Goal: Communication & Community: Answer question/provide support

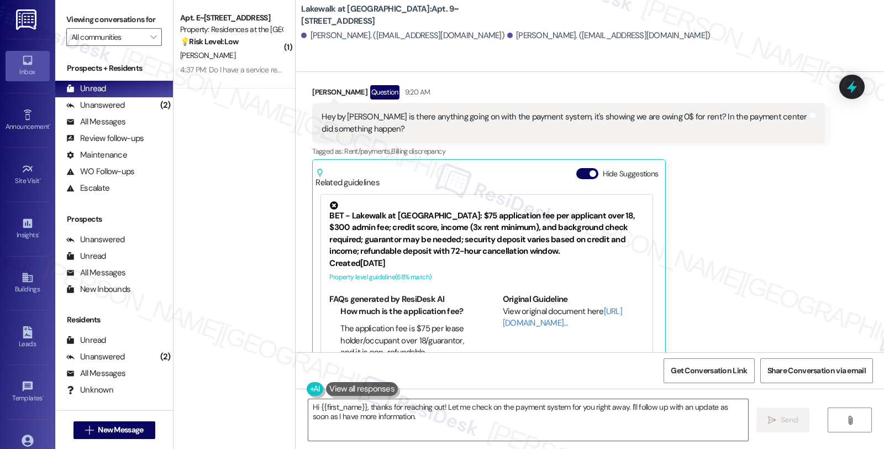
scroll to position [4471, 0]
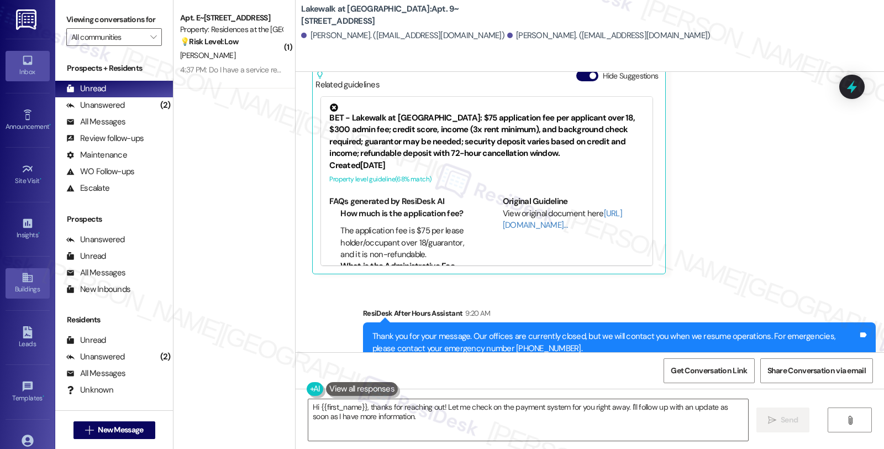
click at [35, 288] on div "Buildings" at bounding box center [27, 288] width 55 height 11
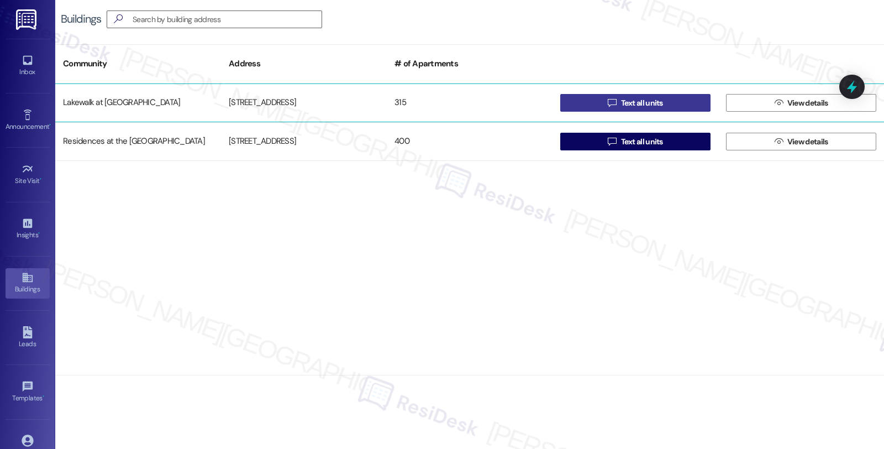
click at [595, 102] on button " Text all units" at bounding box center [635, 103] width 150 height 18
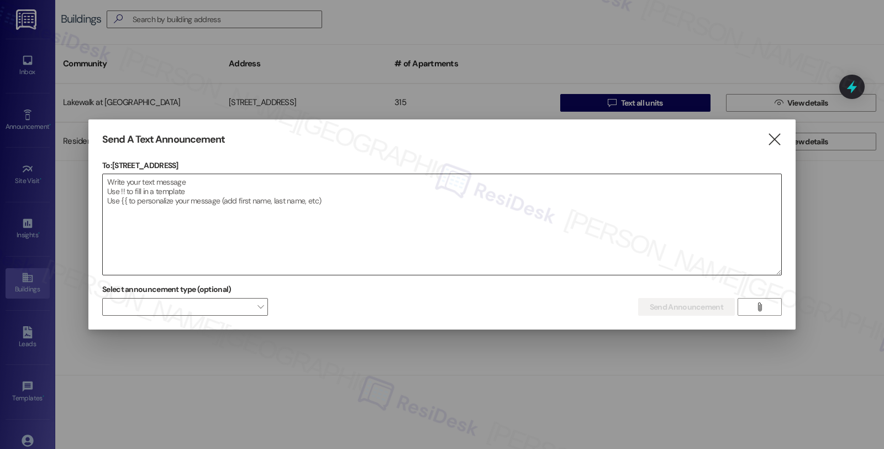
click at [387, 191] on textarea at bounding box center [442, 224] width 679 height 101
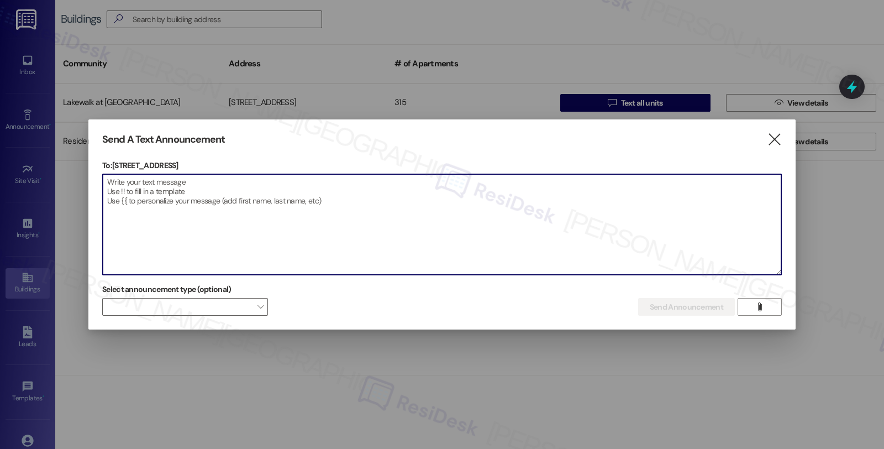
paste textarea "Hi {{first_name}} - as of this week, {{property}} will no longer be offering th…"
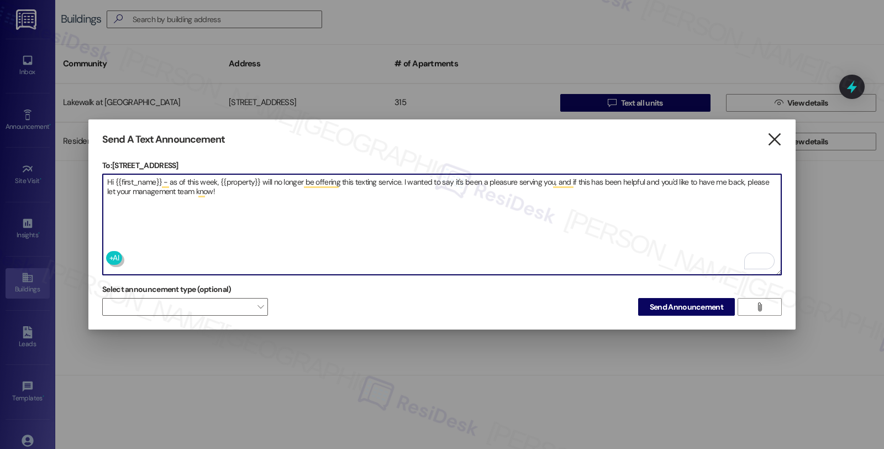
type textarea "Hi {{first_name}} - as of this week, {{property}} will no longer be offering th…"
click at [780, 137] on icon "" at bounding box center [774, 140] width 15 height 12
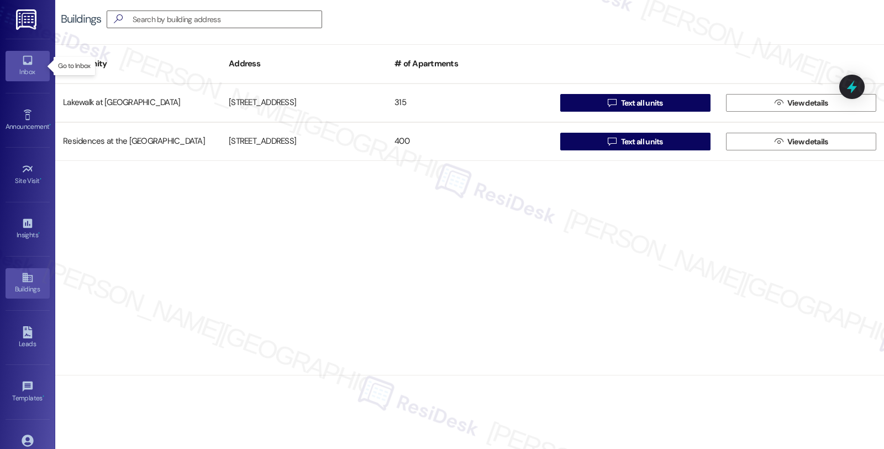
click at [23, 59] on icon at bounding box center [28, 60] width 12 height 12
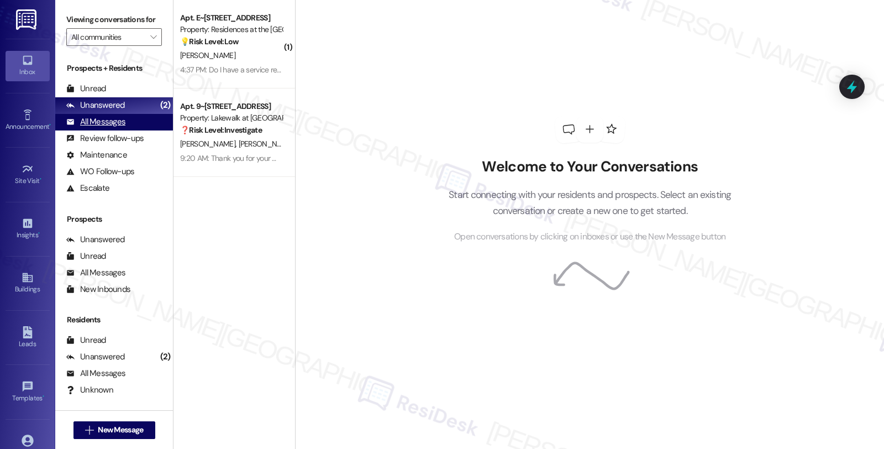
click at [113, 128] on div "All Messages" at bounding box center [95, 122] width 59 height 12
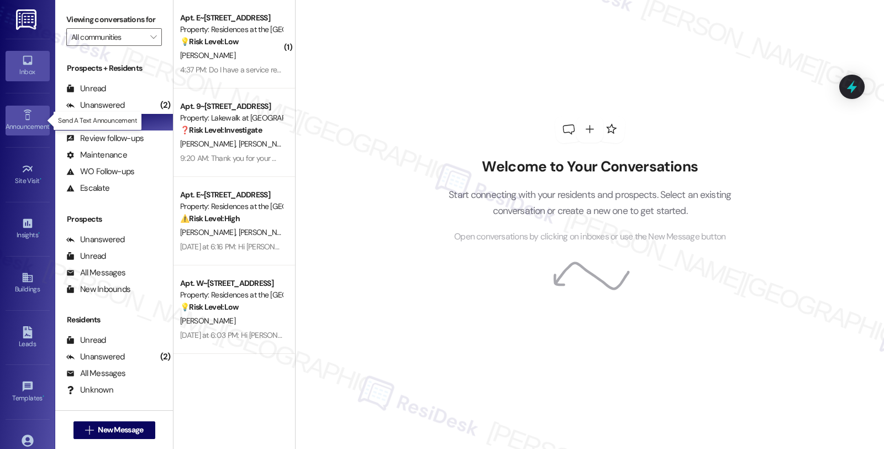
click at [29, 118] on icon at bounding box center [28, 115] width 12 height 12
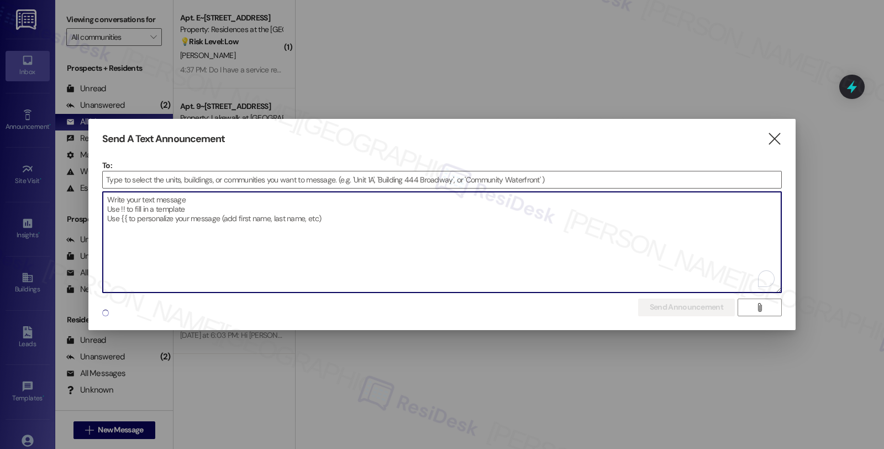
click at [272, 234] on textarea "To enrich screen reader interactions, please activate Accessibility in Grammarl…" at bounding box center [442, 242] width 679 height 101
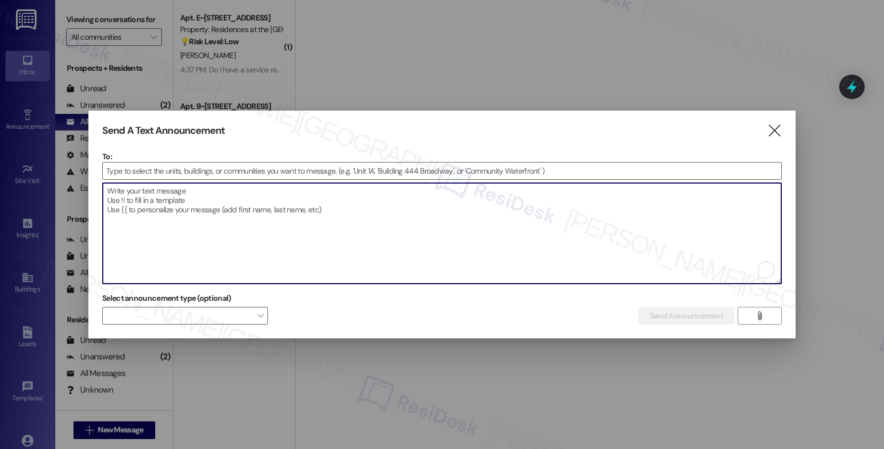
paste textarea "Hi {{first_name}} - as of this week, {{property}} will no longer be offering th…"
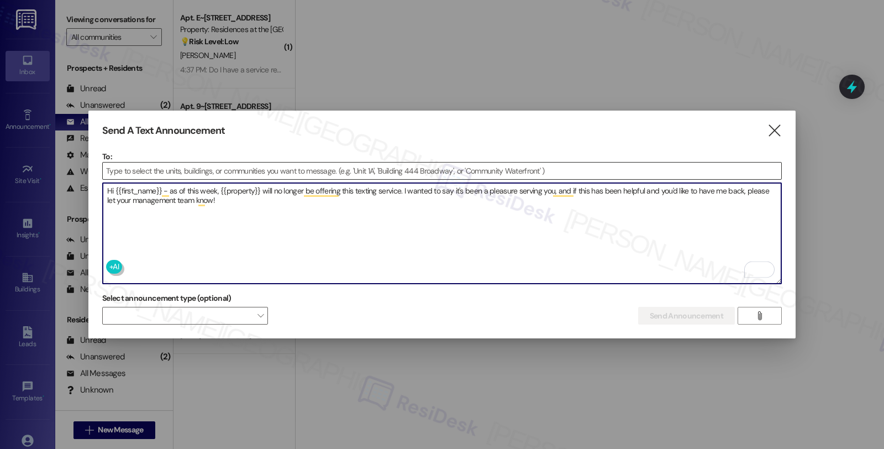
type textarea "Hi {{first_name}} - as of this week, {{property}} will no longer be offering th…"
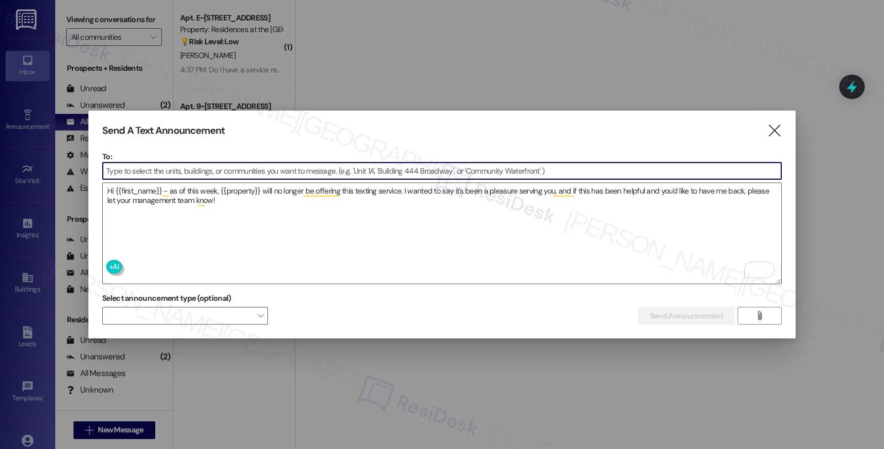
click at [224, 165] on input at bounding box center [442, 170] width 679 height 17
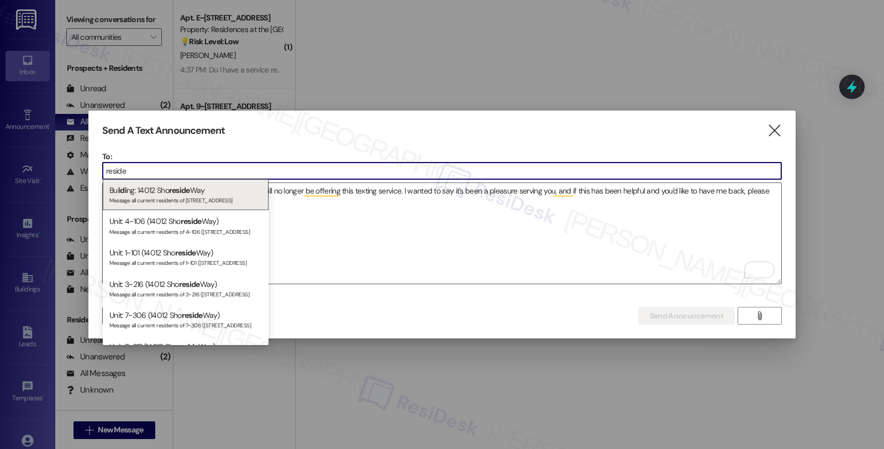
type input "reside"
click at [772, 130] on icon "" at bounding box center [774, 131] width 15 height 12
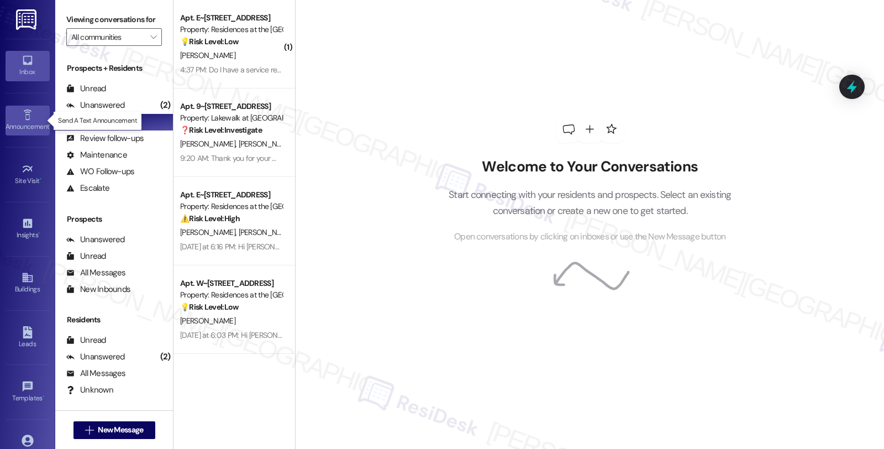
click at [29, 113] on icon at bounding box center [28, 115] width 12 height 12
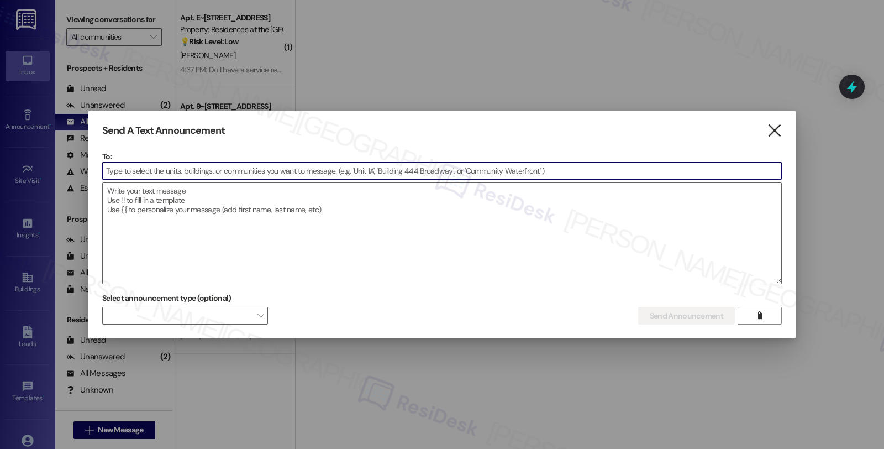
click at [772, 131] on icon "" at bounding box center [774, 131] width 15 height 12
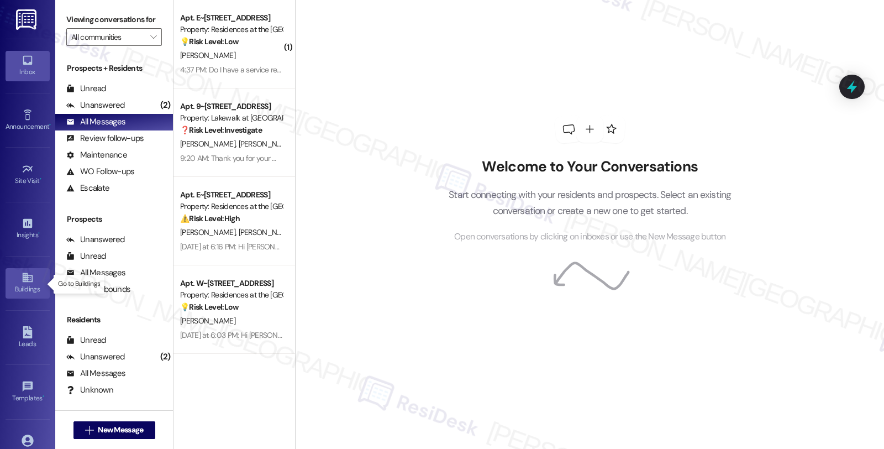
click at [27, 282] on icon at bounding box center [27, 277] width 10 height 9
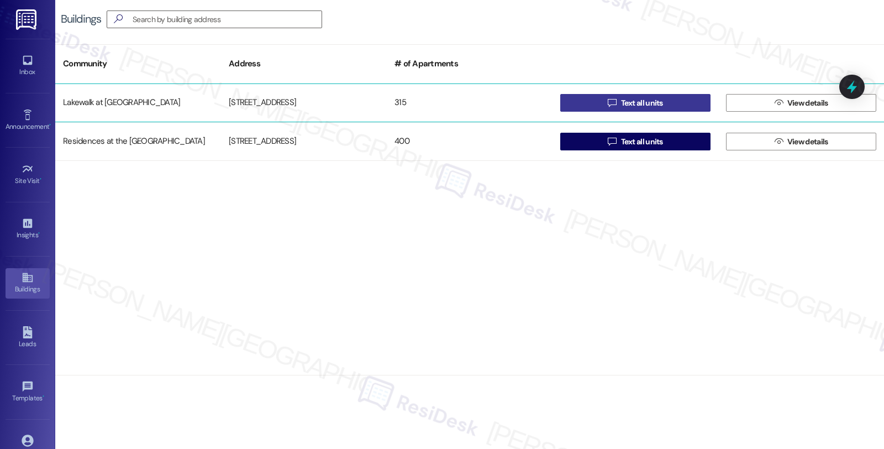
click at [596, 97] on button " Text all units" at bounding box center [635, 103] width 150 height 18
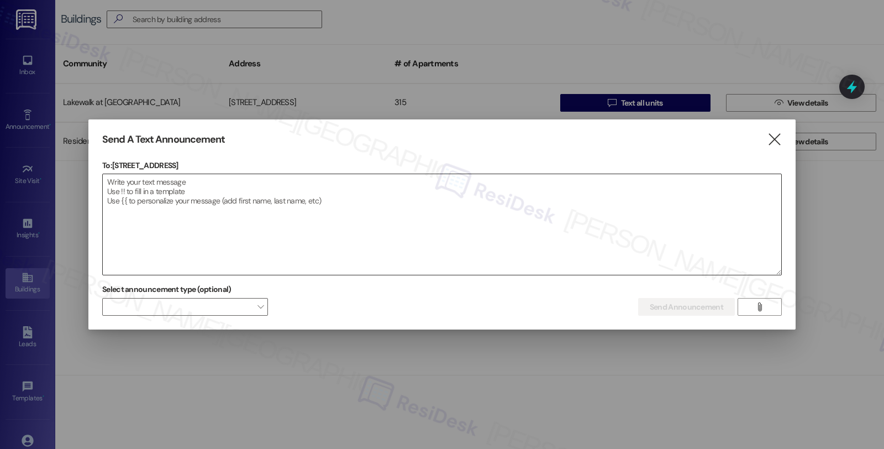
click at [391, 231] on textarea at bounding box center [442, 224] width 679 height 101
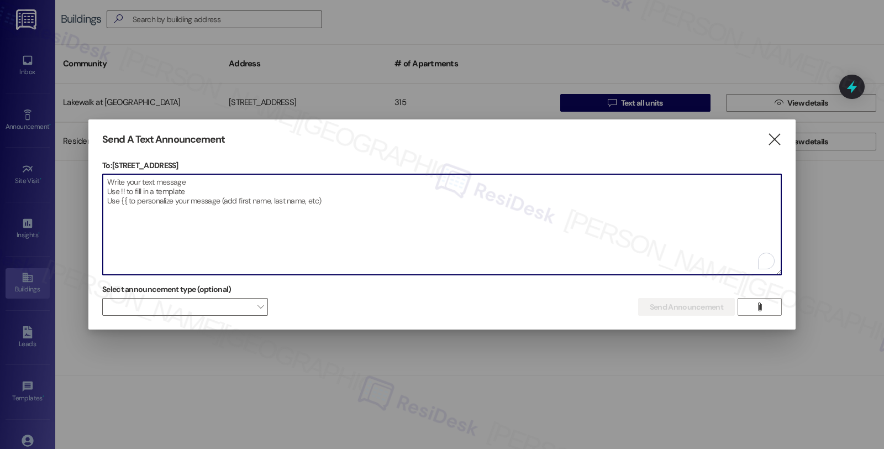
paste textarea "Hi {{first_name}} - as of this week, {{property}} will no longer be offering th…"
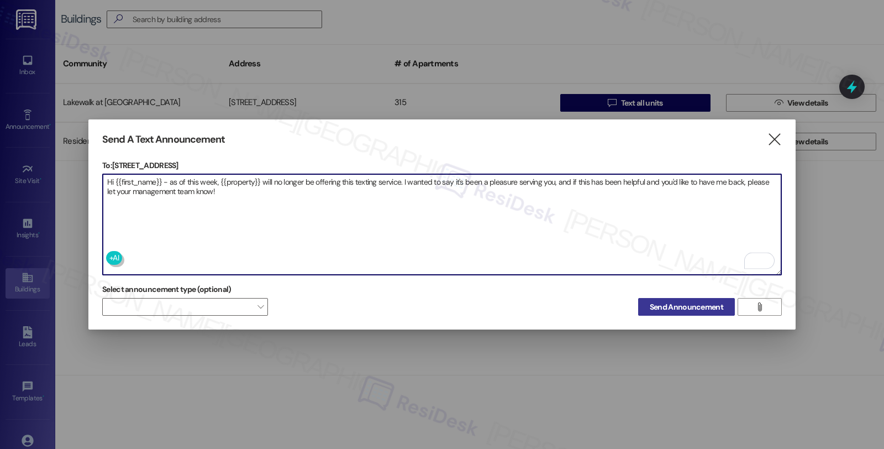
type textarea "Hi {{first_name}} - as of this week, {{property}} will no longer be offering th…"
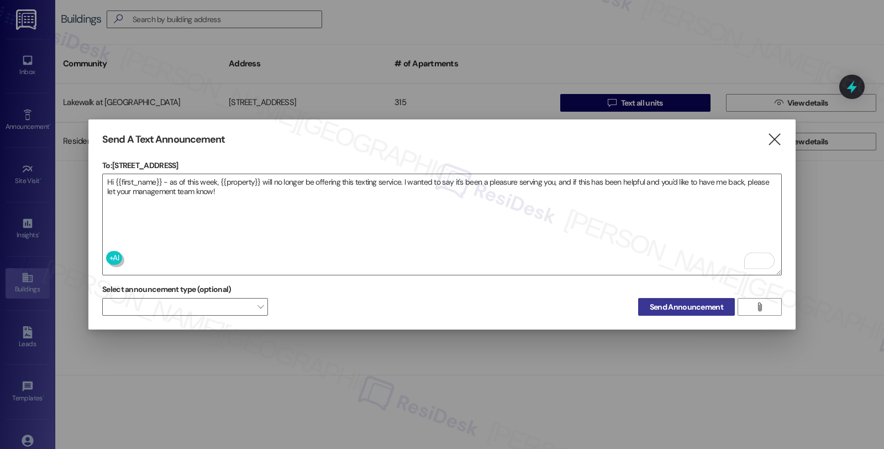
click at [691, 307] on span "Send Announcement" at bounding box center [686, 307] width 73 height 12
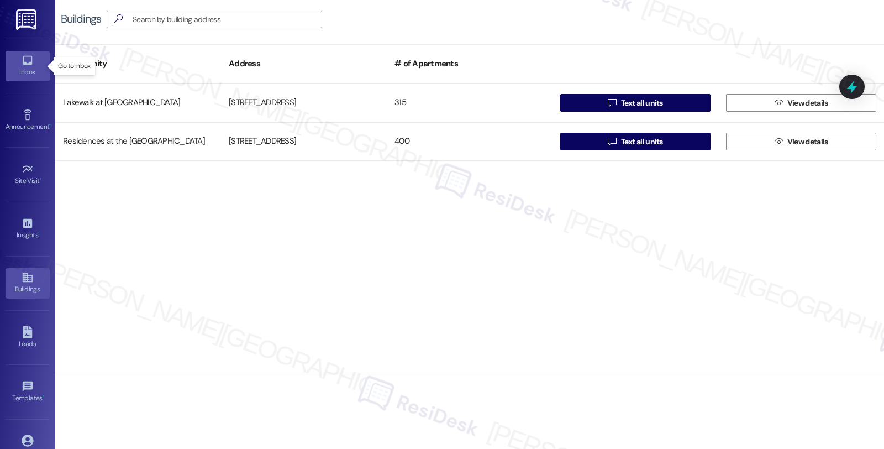
click at [24, 68] on div "Inbox" at bounding box center [27, 71] width 55 height 11
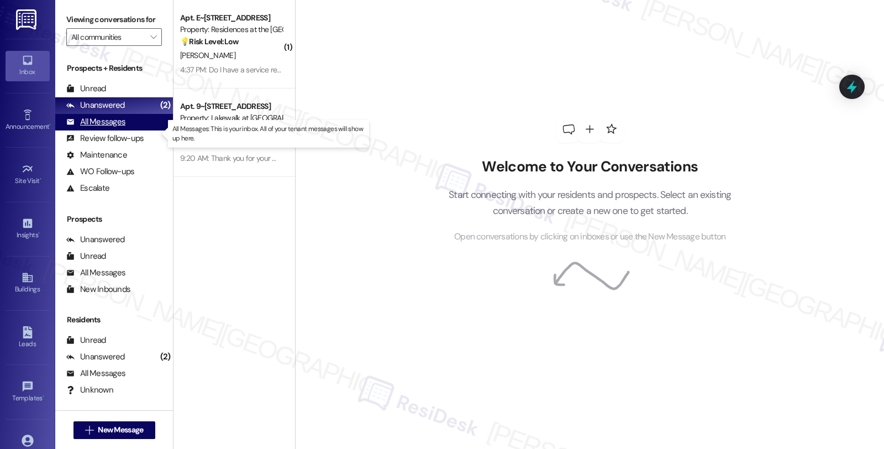
click at [103, 128] on div "All Messages" at bounding box center [95, 122] width 59 height 12
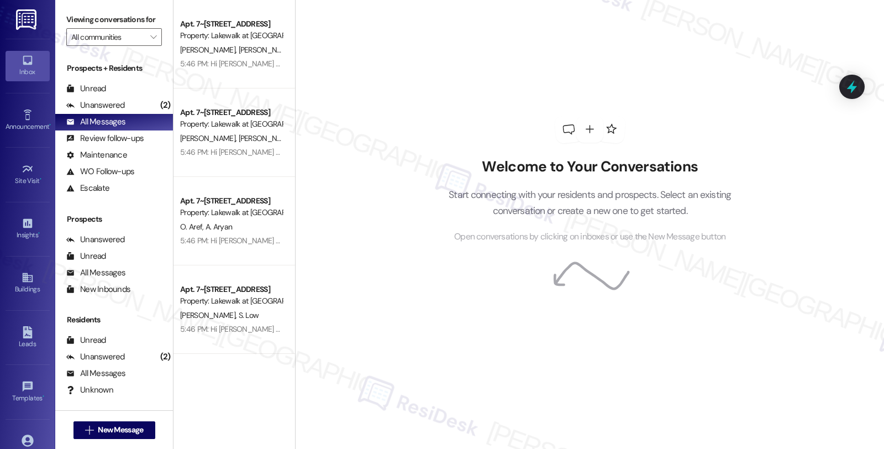
click at [788, 245] on div "Welcome to Your Conversations Start connecting with your residents and prospect…" at bounding box center [589, 224] width 589 height 449
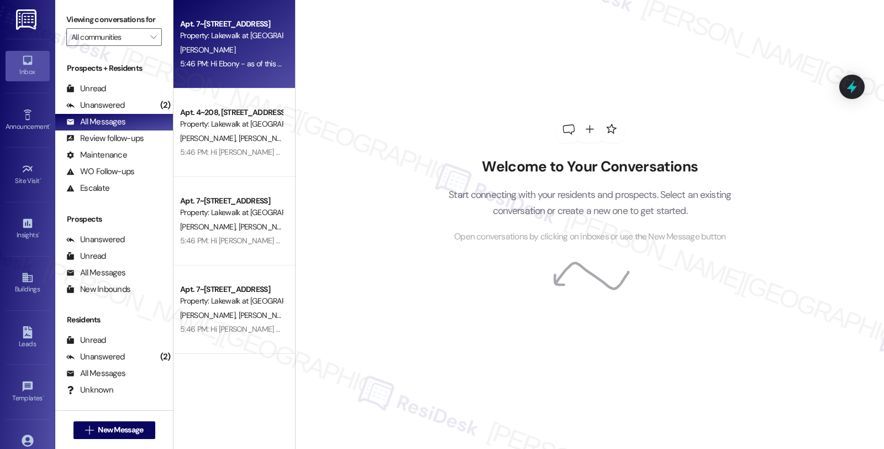
click at [248, 43] on div "[PERSON_NAME]" at bounding box center [231, 50] width 104 height 14
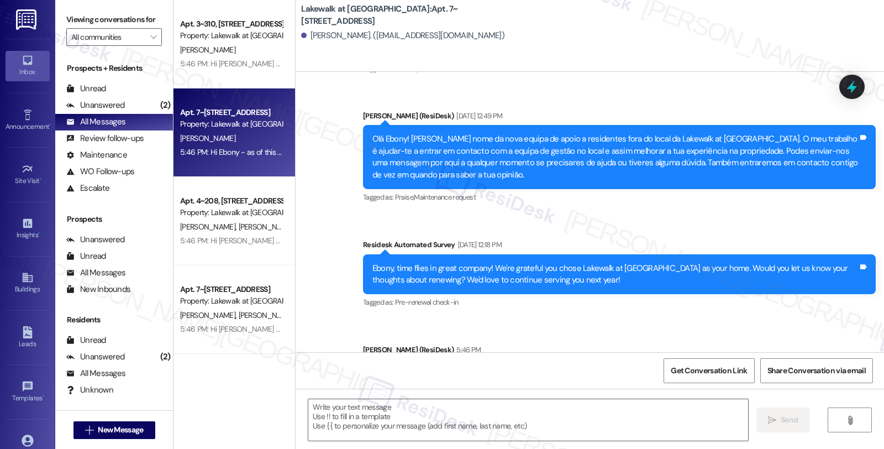
scroll to position [366, 0]
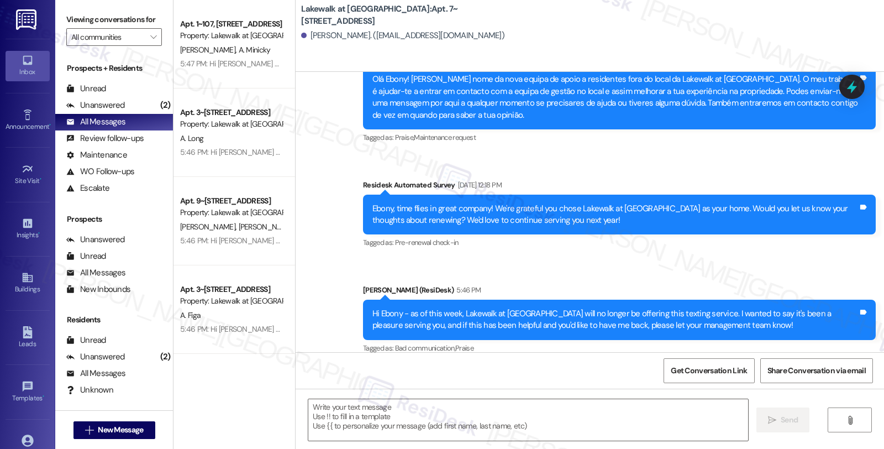
click at [763, 253] on div "Survey, sent via SMS Residesk Automated Survey [DATE] 12:18 PM Hi Ebony, I'm on…" at bounding box center [590, 72] width 588 height 585
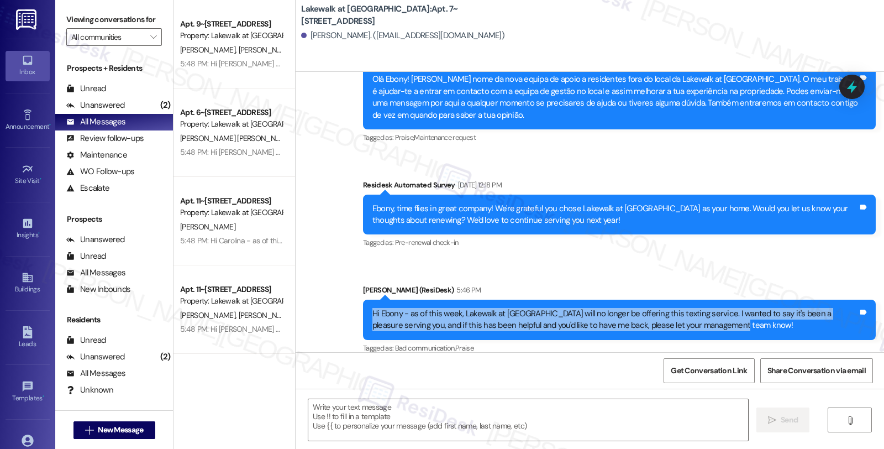
drag, startPoint x: 714, startPoint y: 316, endPoint x: 354, endPoint y: 302, distance: 360.0
click at [355, 302] on div "Announcement, sent via SMS [PERSON_NAME] (ResiDesk) 5:46 PM Hi Ebony - as of th…" at bounding box center [619, 320] width 529 height 88
copy div "Hi Ebony - as of this week, Lakewalk at [GEOGRAPHIC_DATA] will no longer be off…"
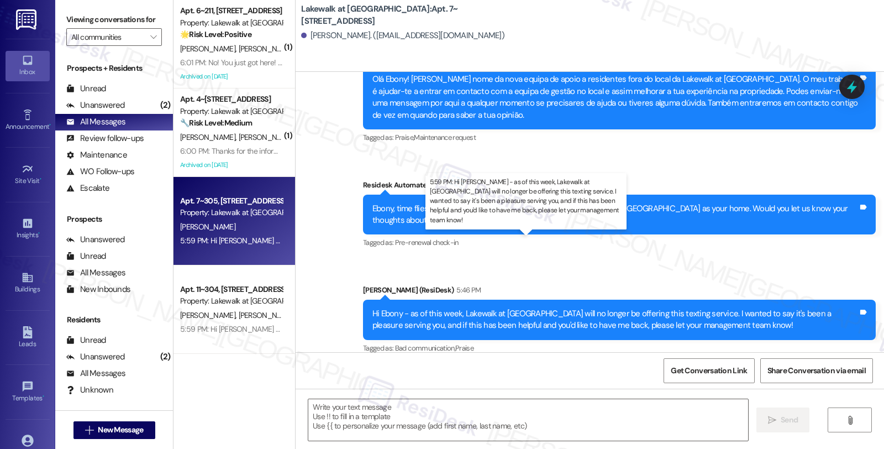
click at [219, 235] on div "5:59 PM: Hi [PERSON_NAME] - as of this week, Lakewalk at [GEOGRAPHIC_DATA] will…" at bounding box center [620, 240] width 880 height 10
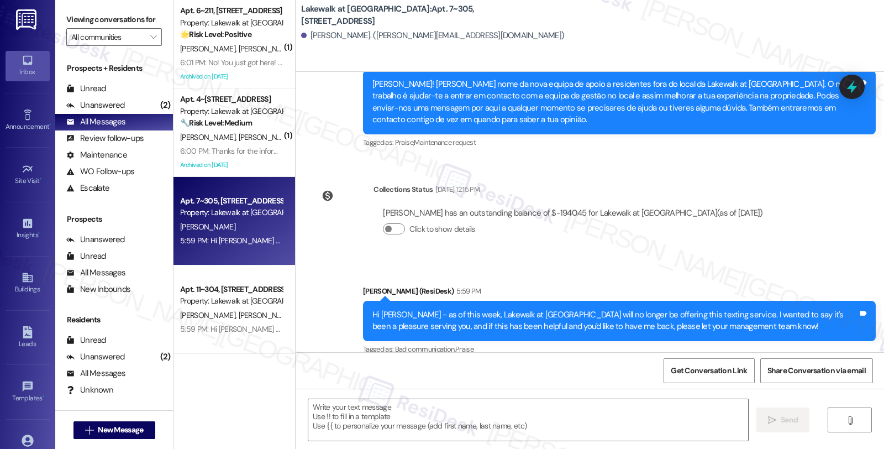
scroll to position [385, 0]
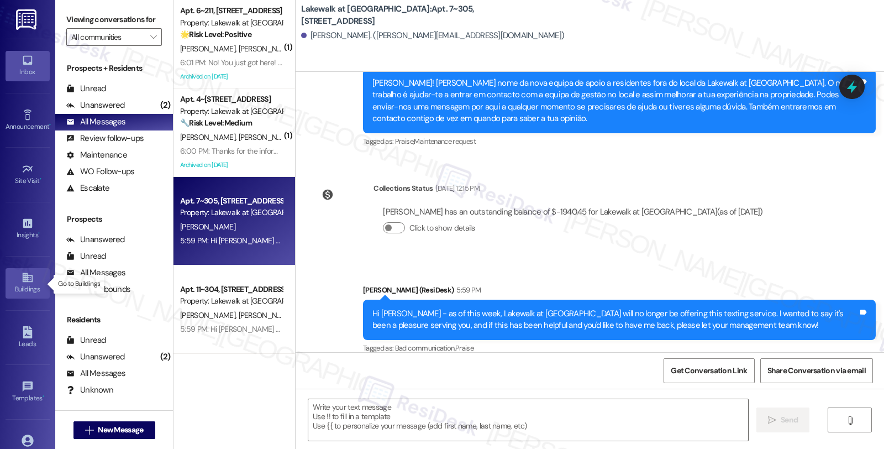
click at [29, 277] on icon at bounding box center [27, 277] width 10 height 9
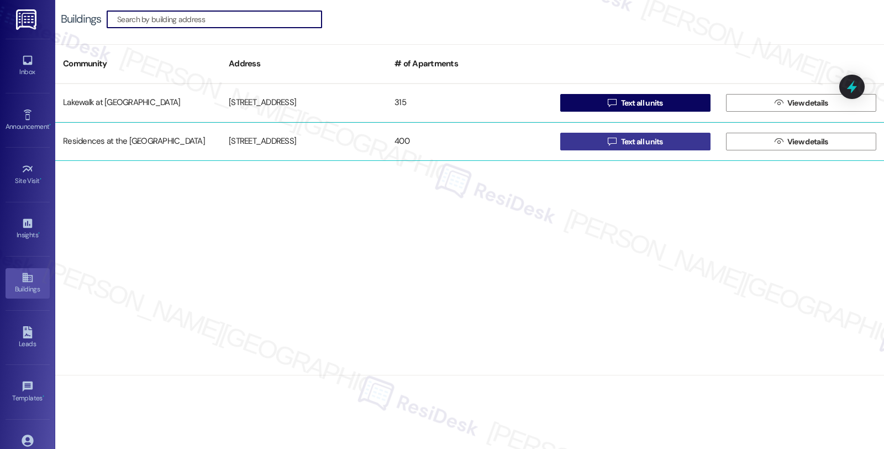
click at [658, 141] on span "Text all units" at bounding box center [642, 142] width 42 height 12
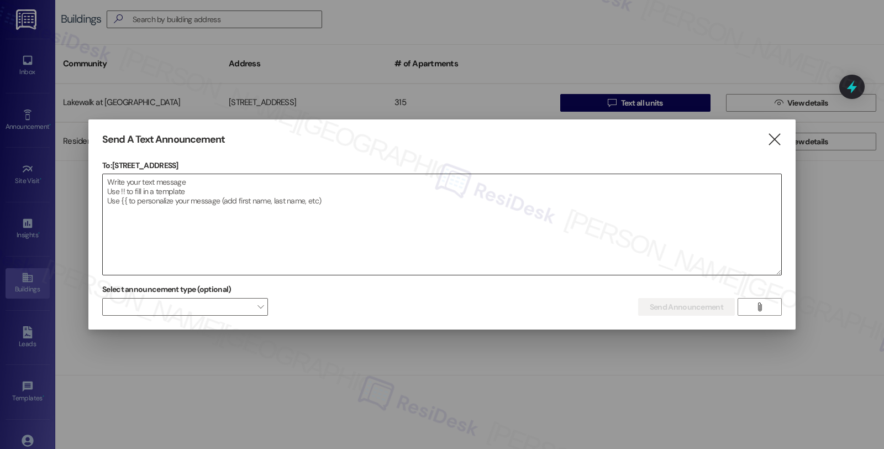
click at [705, 207] on textarea at bounding box center [442, 224] width 679 height 101
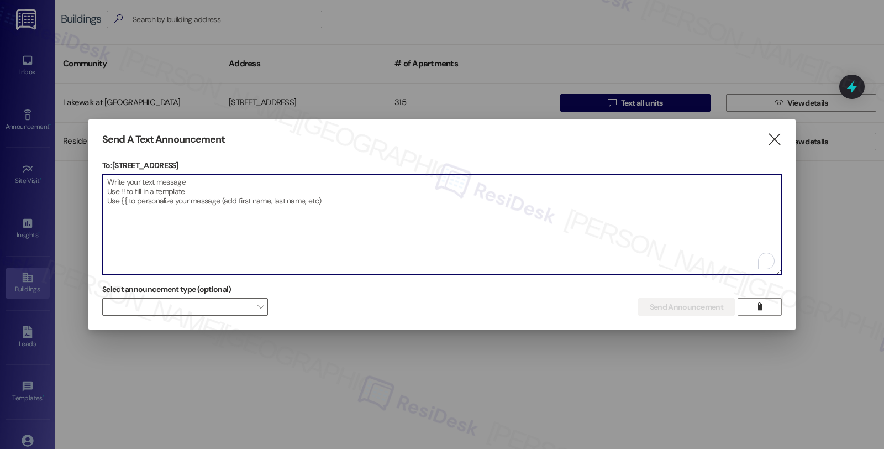
click at [390, 206] on textarea "To enrich screen reader interactions, please activate Accessibility in Grammarl…" at bounding box center [442, 224] width 679 height 101
paste textarea "Hi {{first_name}} - as of this week, {{property}} will no longer be offering th…"
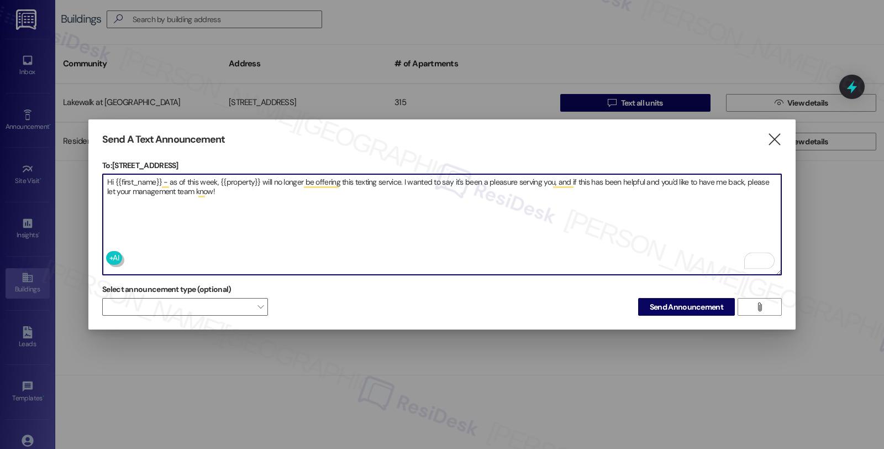
type textarea "Hi {{first_name}} - as of this week, {{property}} will no longer be offering th…"
click at [647, 222] on textarea "Hi {{first_name}} - as of this week, {{property}} will no longer be offering th…" at bounding box center [442, 224] width 679 height 101
click at [653, 303] on span "Send Announcement" at bounding box center [686, 307] width 73 height 12
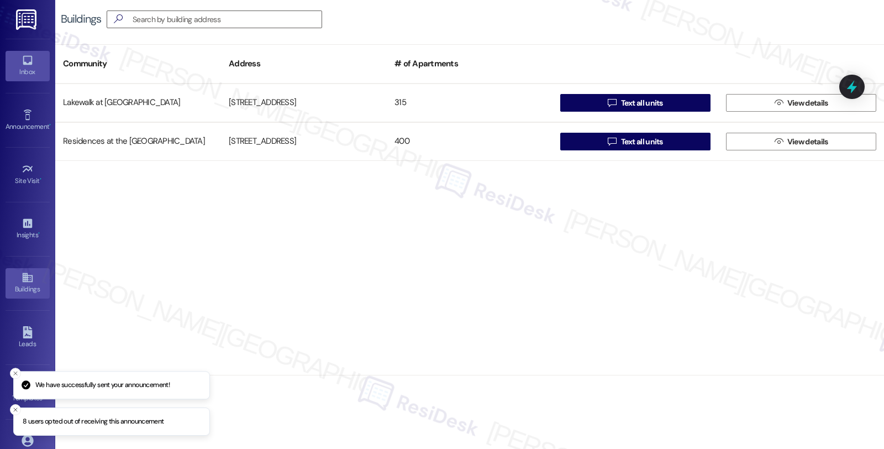
click at [25, 64] on icon at bounding box center [27, 60] width 9 height 9
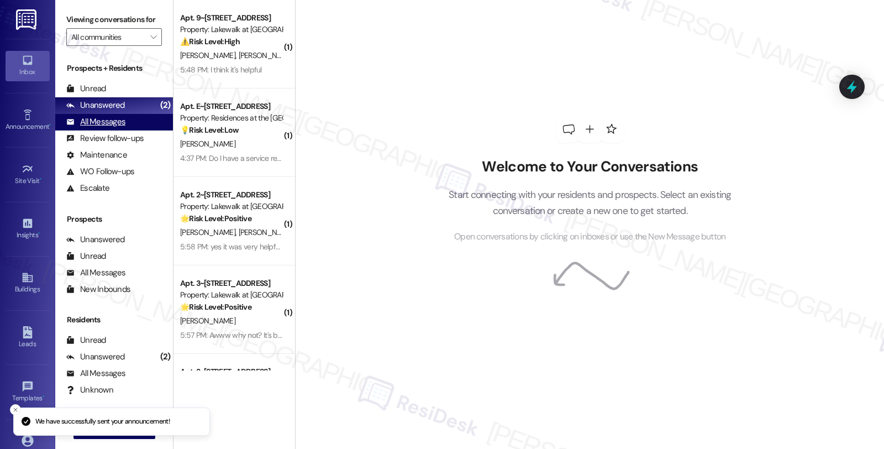
click at [129, 130] on div "All Messages (undefined)" at bounding box center [114, 122] width 118 height 17
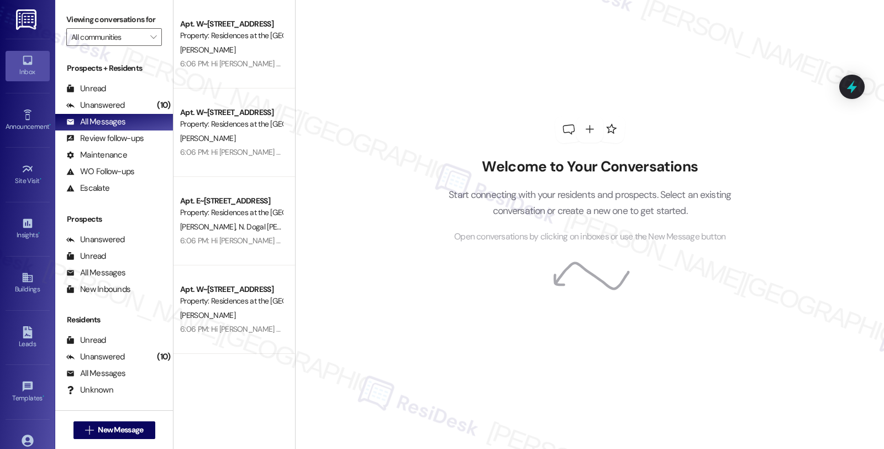
click at [746, 306] on div "Welcome to Your Conversations Start connecting with your residents and prospect…" at bounding box center [590, 179] width 332 height 359
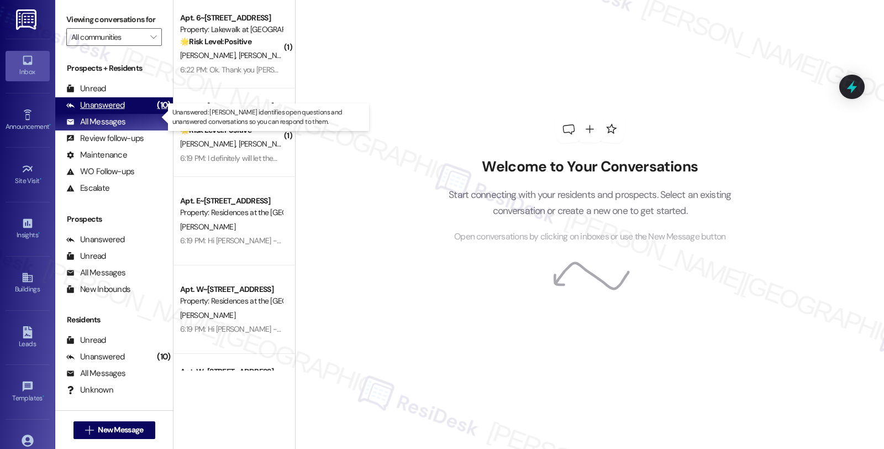
click at [123, 111] on div "Unanswered" at bounding box center [95, 105] width 59 height 12
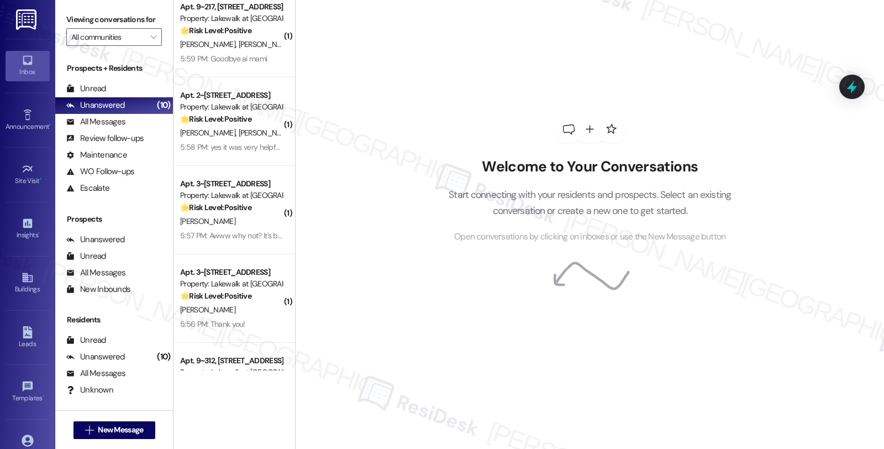
scroll to position [872, 0]
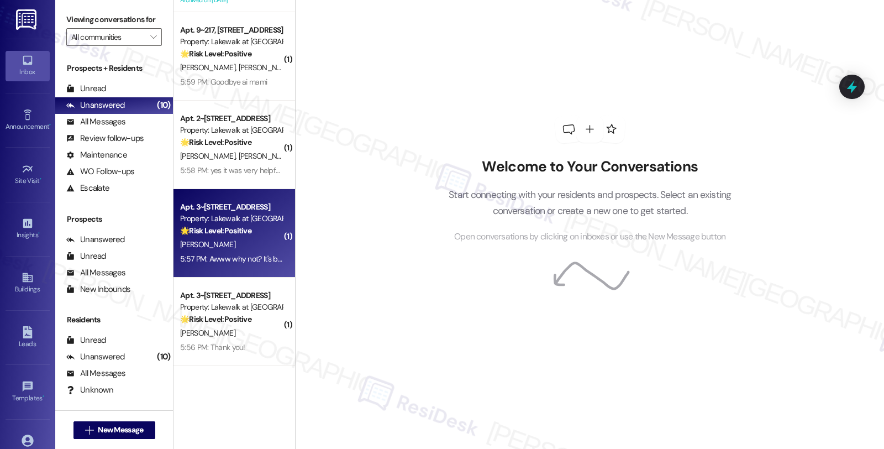
click at [253, 234] on div "🌟 Risk Level: Positive The resident is expressing positive sentiment regarding …" at bounding box center [231, 231] width 102 height 12
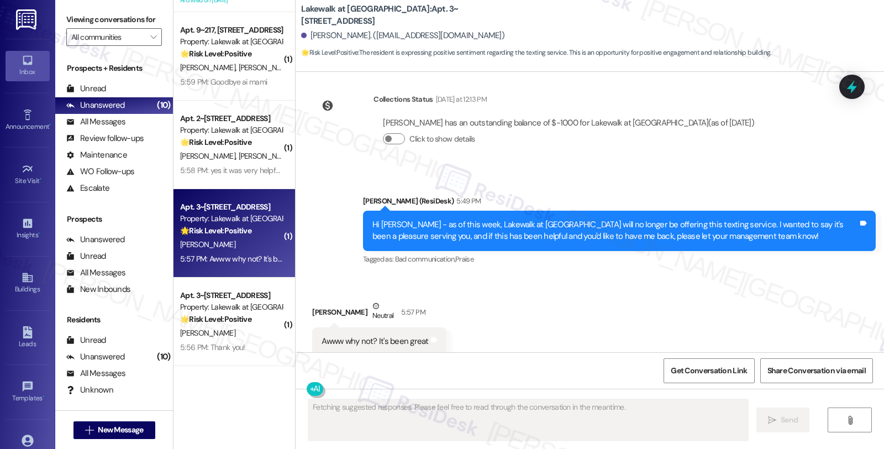
scroll to position [2144, 0]
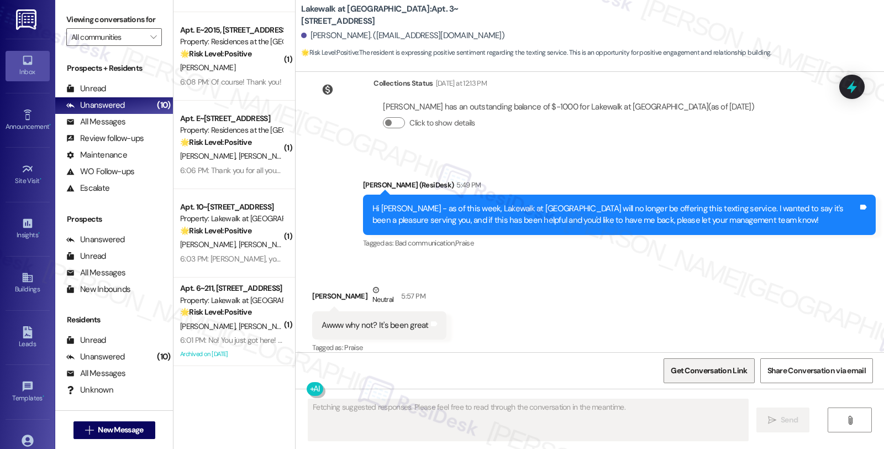
click at [720, 374] on span "Get Conversation Link" at bounding box center [709, 371] width 76 height 12
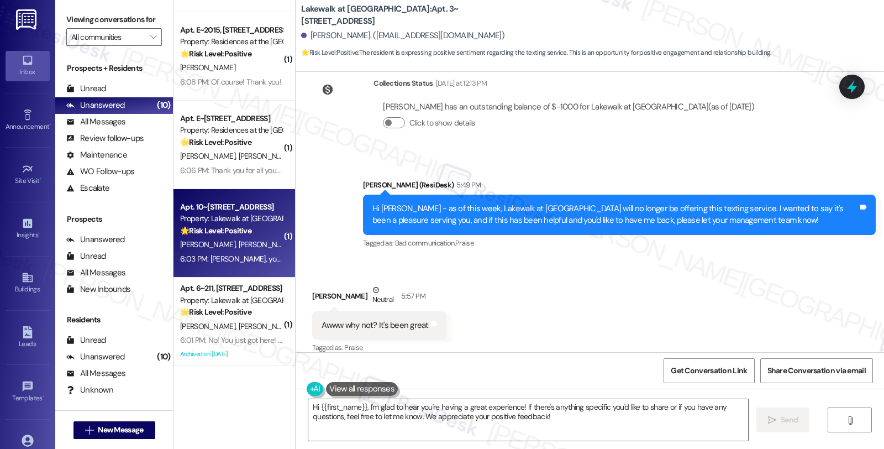
click at [260, 254] on div "6:03 PM: [PERSON_NAME], you've been a great help. We'll miss you and I will let…" at bounding box center [354, 259] width 348 height 10
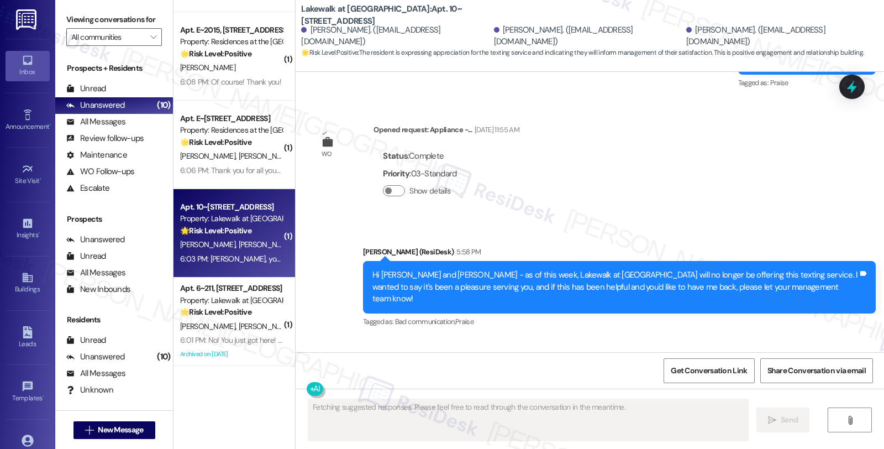
scroll to position [1633, 0]
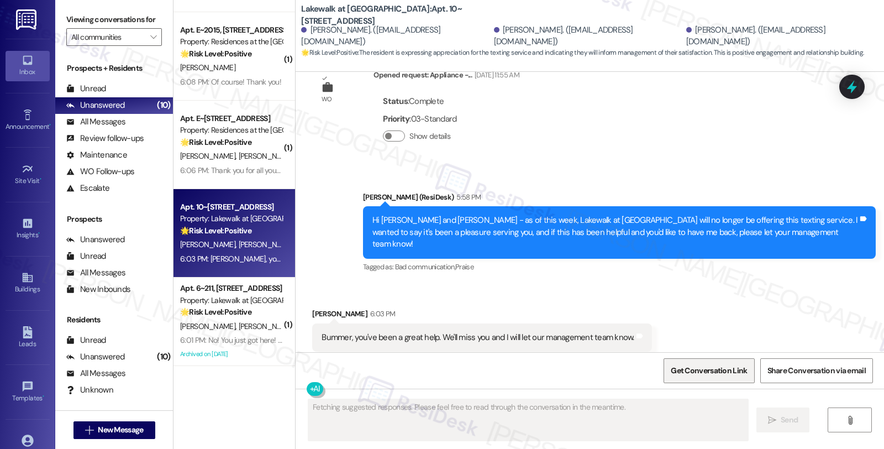
click at [686, 372] on span "Get Conversation Link" at bounding box center [709, 371] width 76 height 12
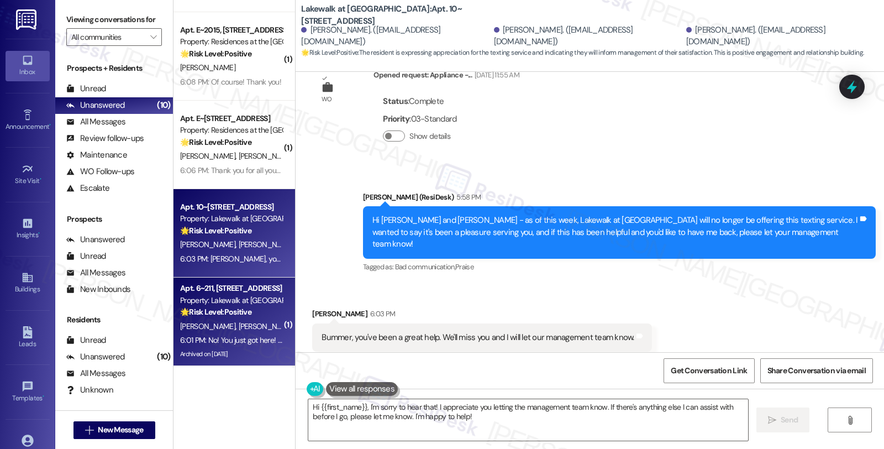
click at [261, 311] on div "🌟 Risk Level: Positive The resident is responding positively to the news that t…" at bounding box center [231, 312] width 102 height 12
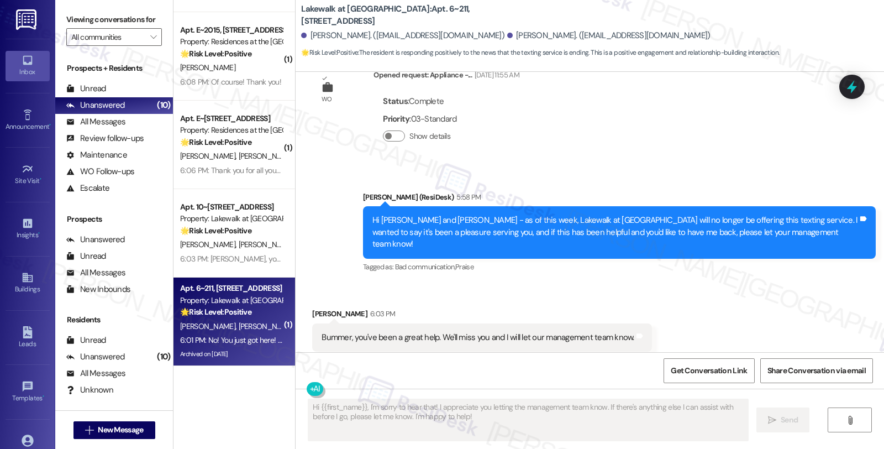
scroll to position [869, 0]
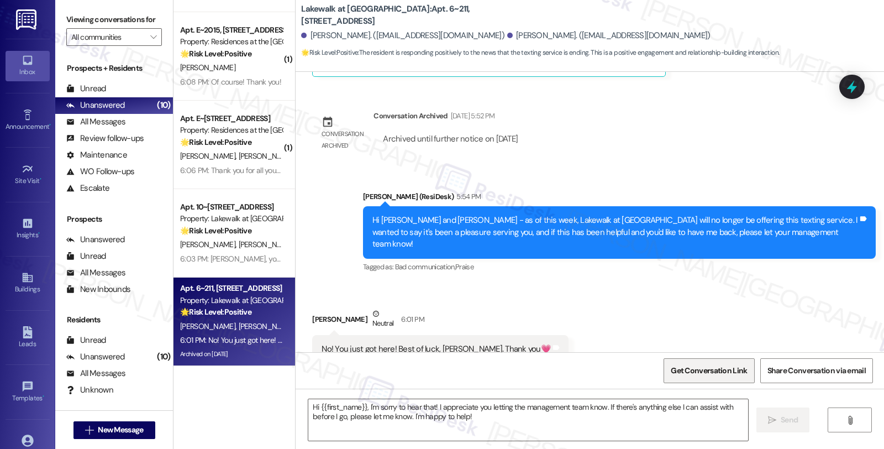
click at [697, 365] on span "Get Conversation Link" at bounding box center [709, 371] width 76 height 12
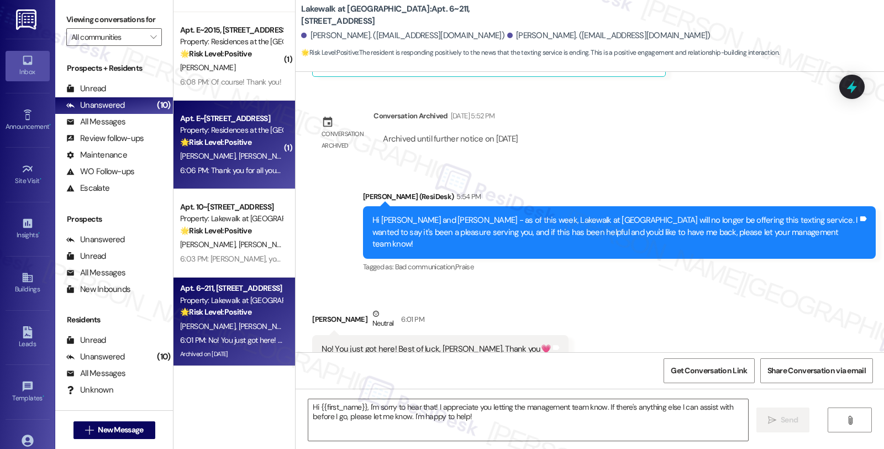
click at [260, 153] on div "[PERSON_NAME] [PERSON_NAME]" at bounding box center [231, 156] width 104 height 14
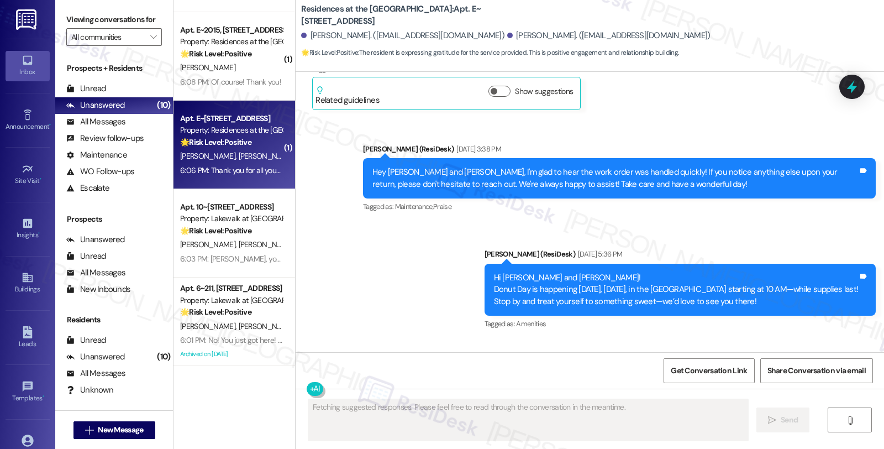
scroll to position [2247, 0]
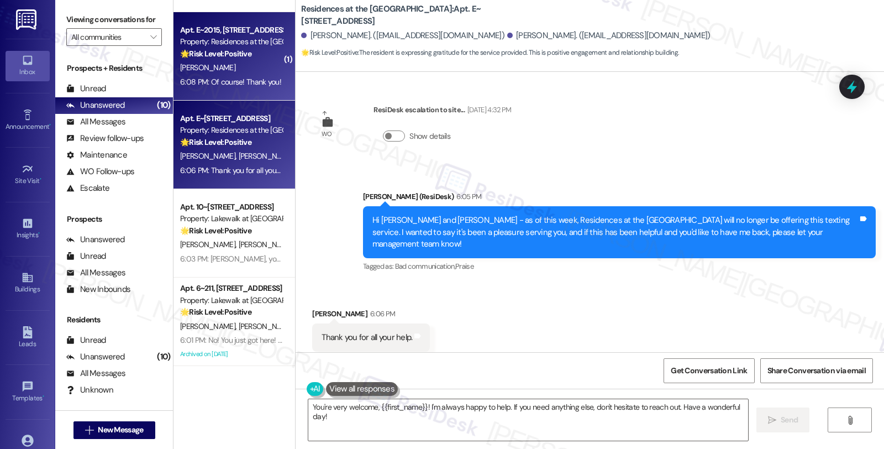
click at [253, 75] on div "6:08 PM: Of course! Thank you! 6:08 PM: Of course! Thank you!" at bounding box center [231, 82] width 104 height 14
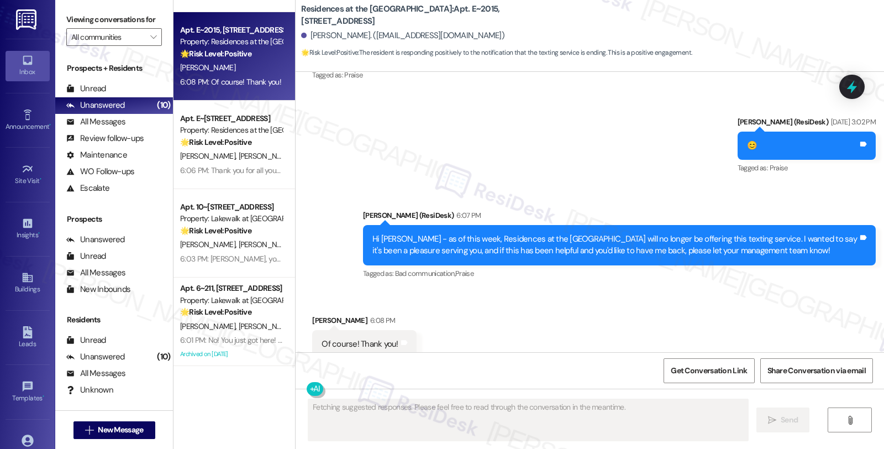
scroll to position [2245, 0]
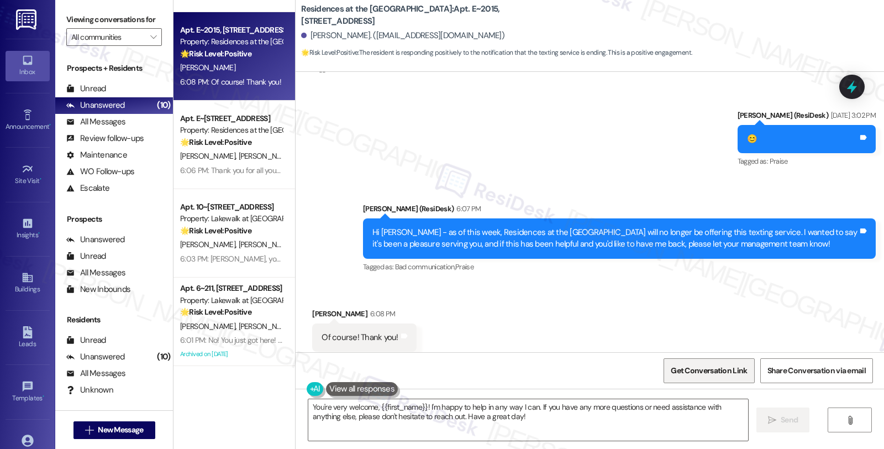
click at [685, 369] on span "Get Conversation Link" at bounding box center [709, 371] width 76 height 12
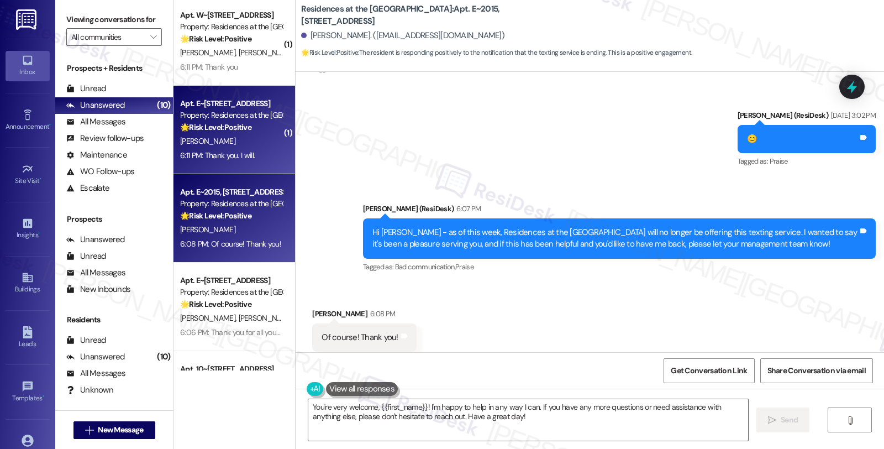
scroll to position [688, 0]
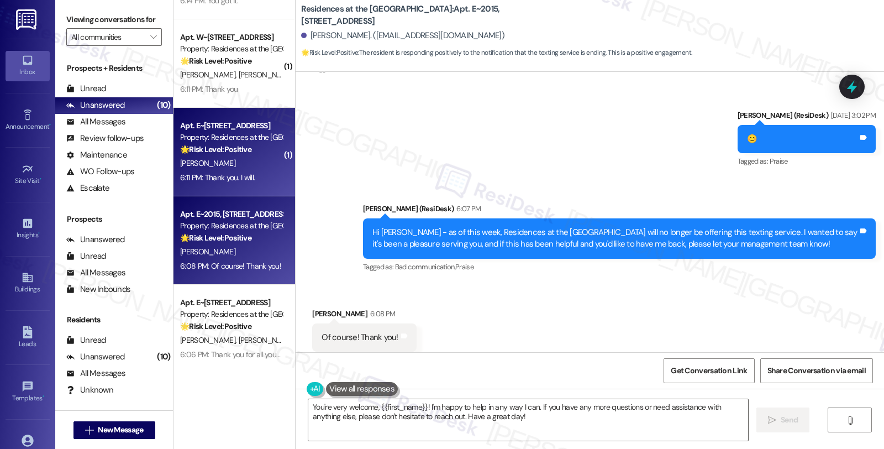
click at [249, 162] on div "[PERSON_NAME]" at bounding box center [231, 163] width 104 height 14
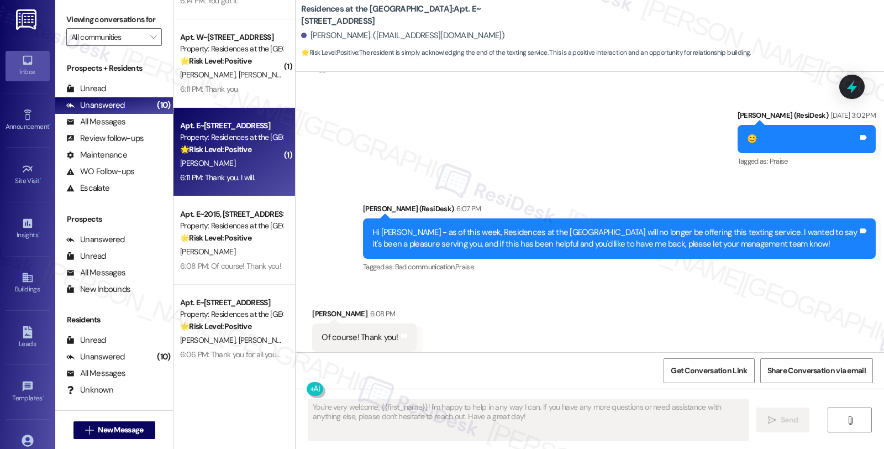
scroll to position [956, 0]
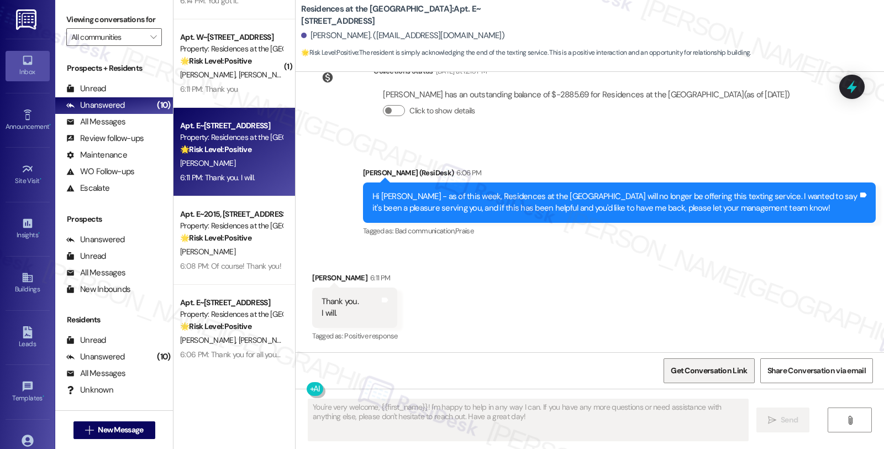
click at [688, 372] on span "Get Conversation Link" at bounding box center [709, 371] width 76 height 12
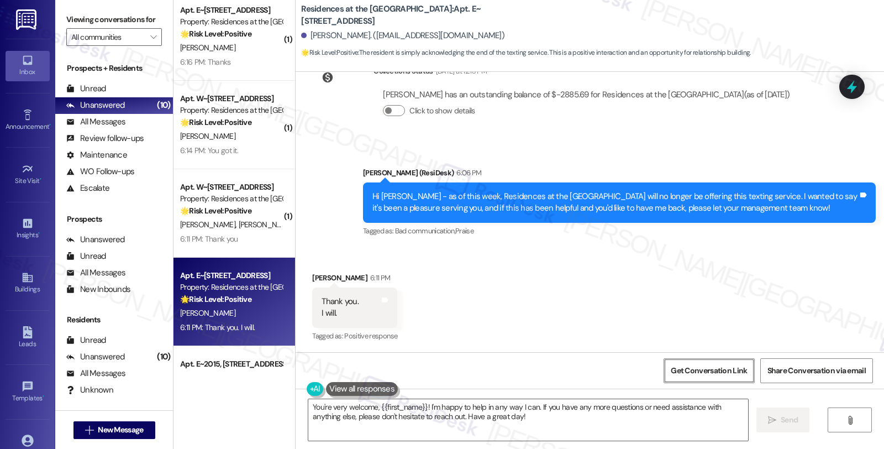
scroll to position [504, 0]
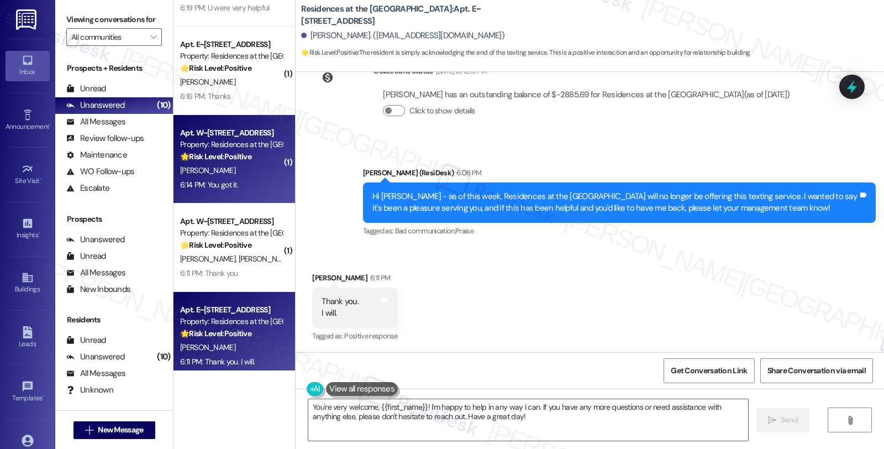
click at [233, 175] on div "[PERSON_NAME]" at bounding box center [231, 171] width 104 height 14
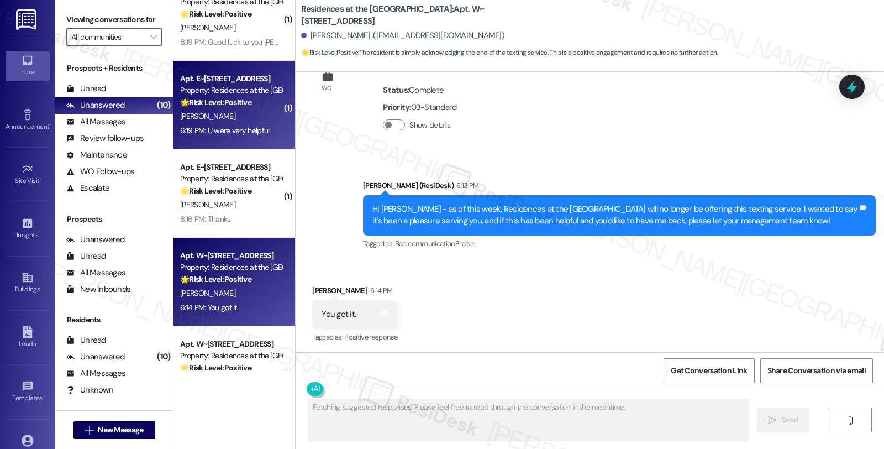
scroll to position [1491, 0]
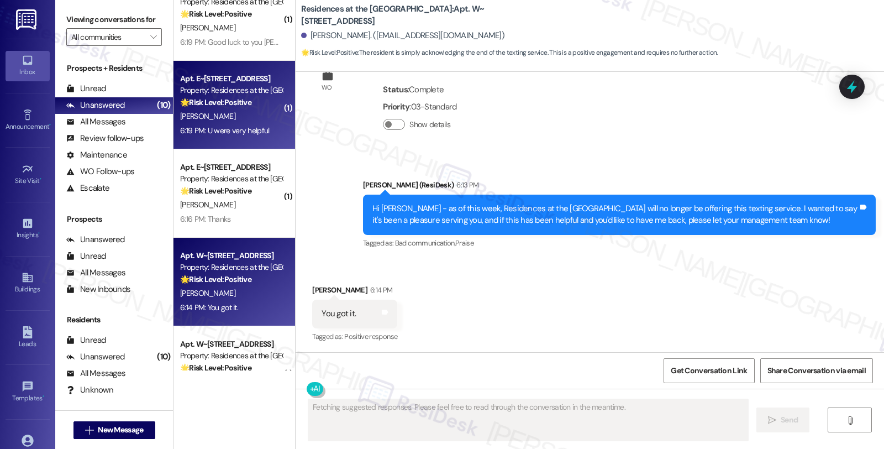
click at [242, 113] on div "[PERSON_NAME]" at bounding box center [231, 116] width 104 height 14
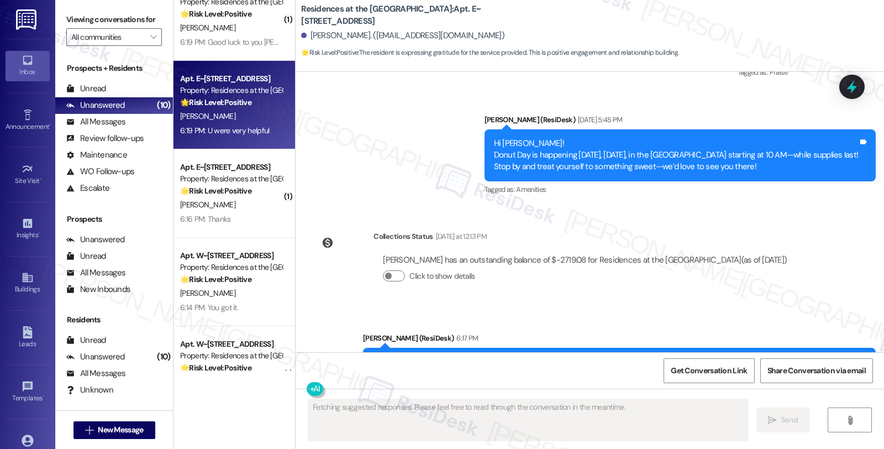
scroll to position [2503, 0]
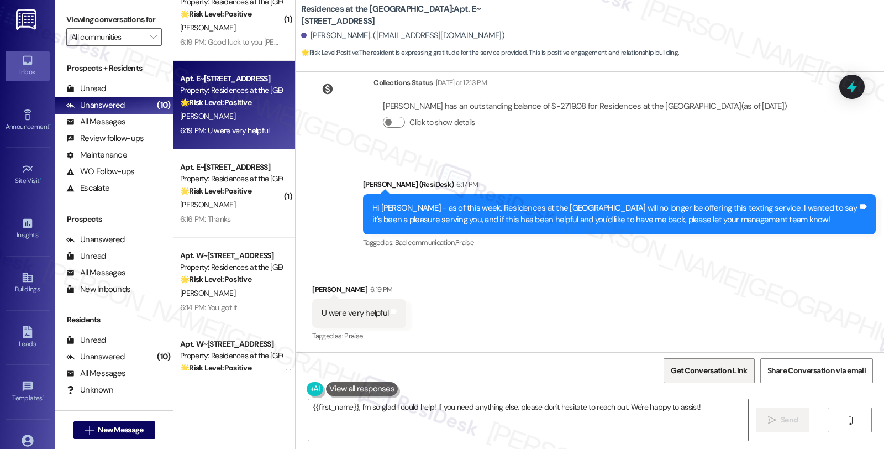
click at [711, 371] on span "Get Conversation Link" at bounding box center [709, 371] width 76 height 12
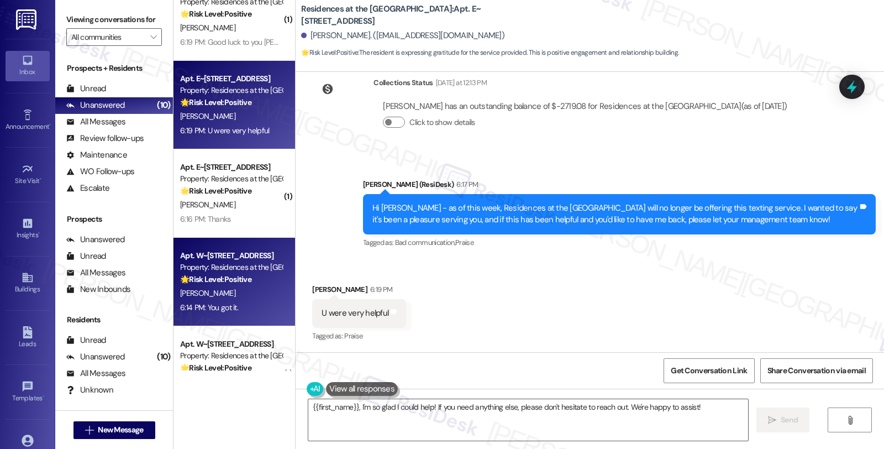
click at [239, 293] on div "[PERSON_NAME]" at bounding box center [231, 293] width 104 height 14
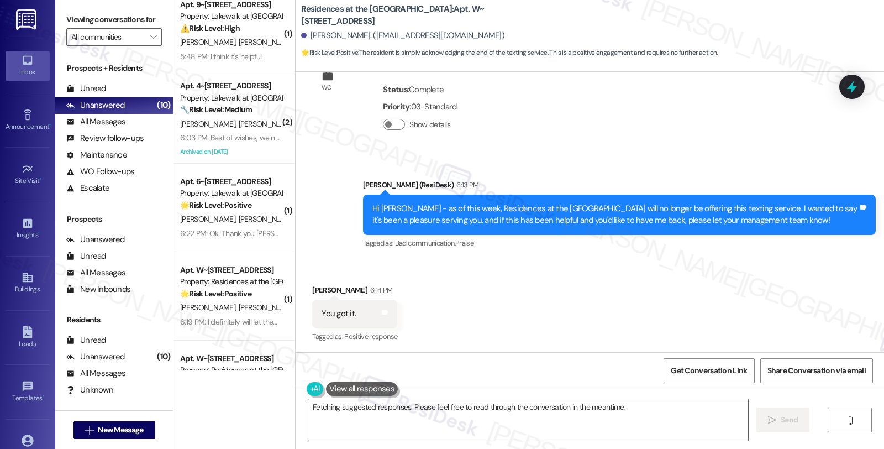
scroll to position [0, 0]
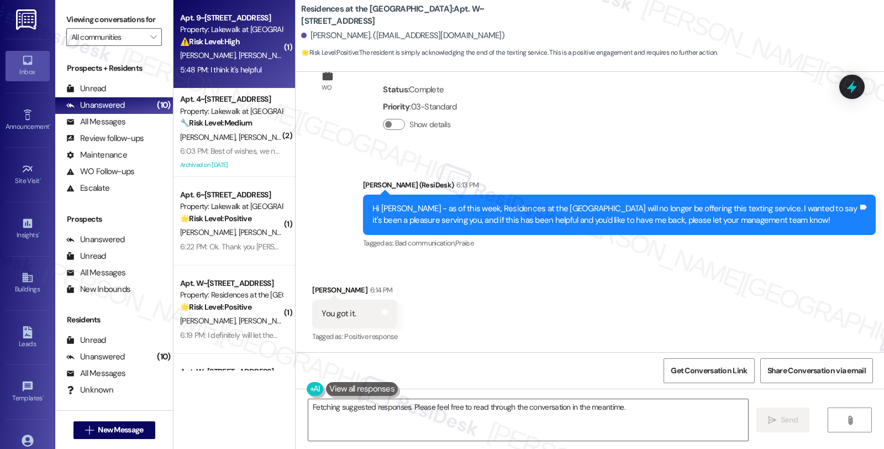
click at [241, 50] on div "[PERSON_NAME] [PERSON_NAME]" at bounding box center [231, 56] width 104 height 14
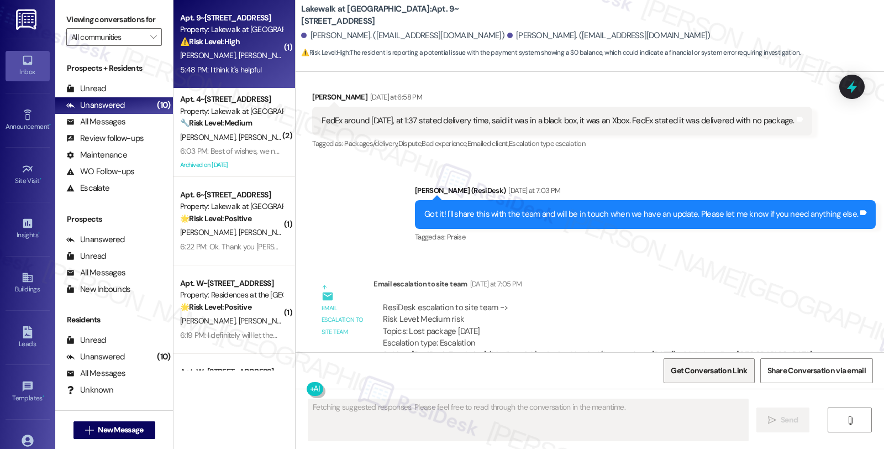
click at [683, 369] on span "Get Conversation Link" at bounding box center [709, 371] width 76 height 12
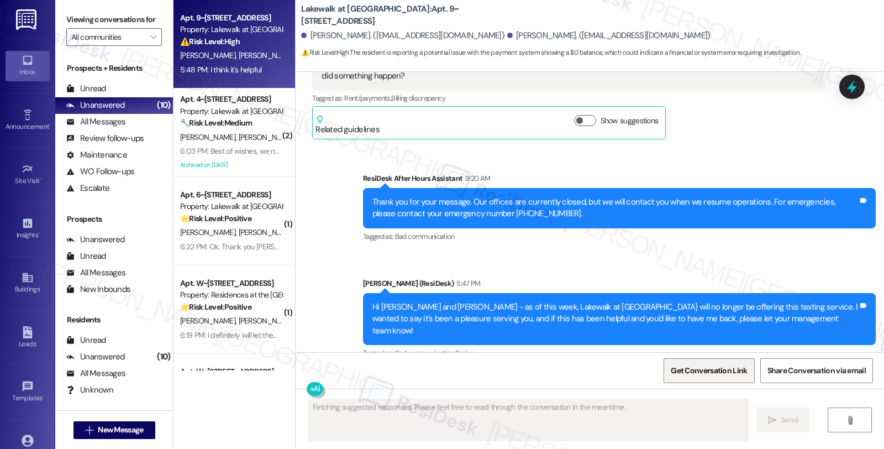
scroll to position [4489, 0]
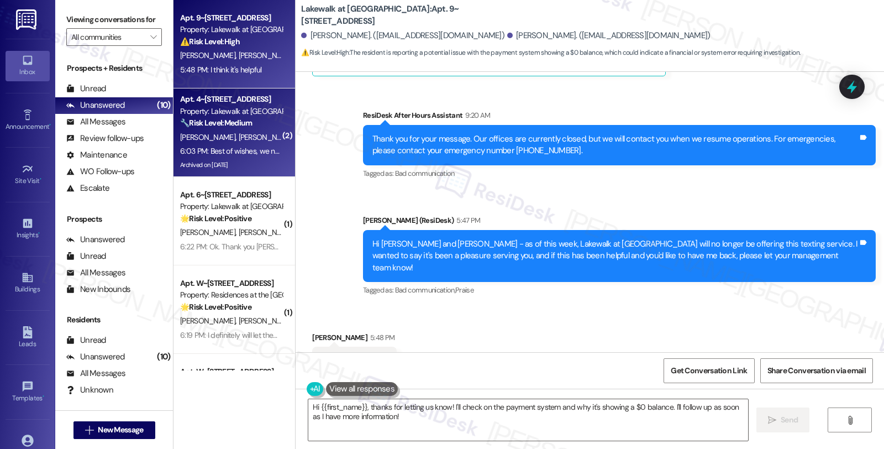
click at [258, 132] on div "[PERSON_NAME] [PERSON_NAME]" at bounding box center [231, 137] width 104 height 14
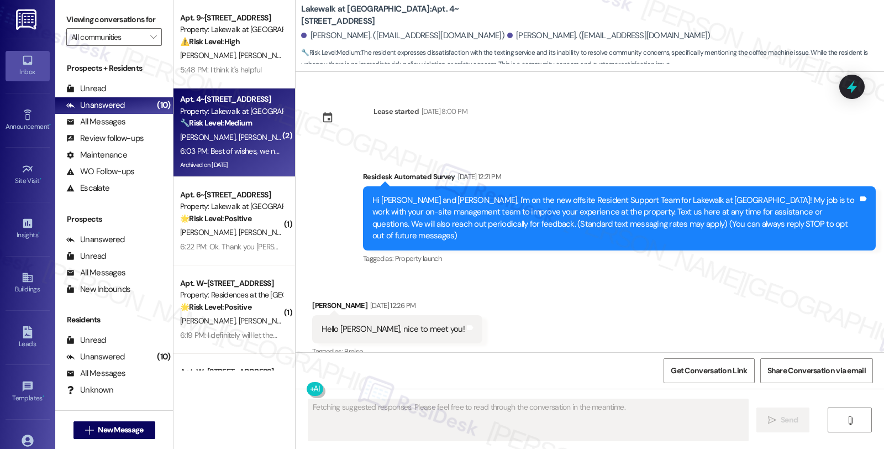
scroll to position [5413, 0]
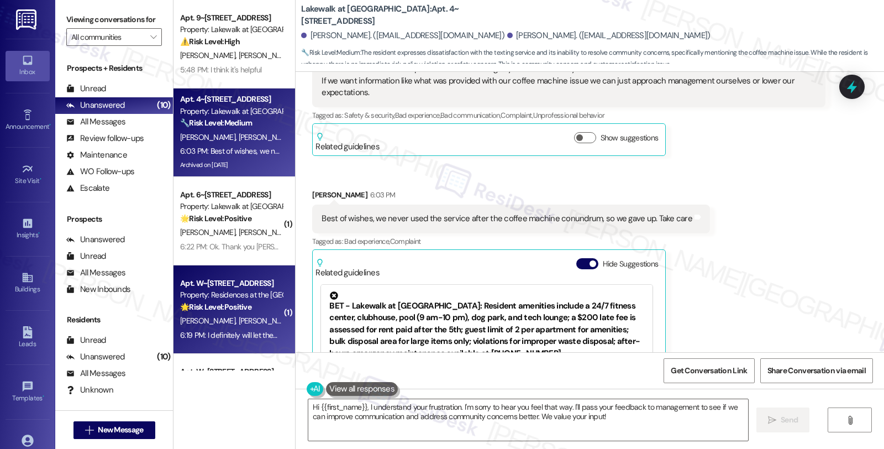
click at [235, 328] on div "6:19 PM: I definitely will let them know - thanks 6:19 PM: I definitely will le…" at bounding box center [231, 335] width 104 height 14
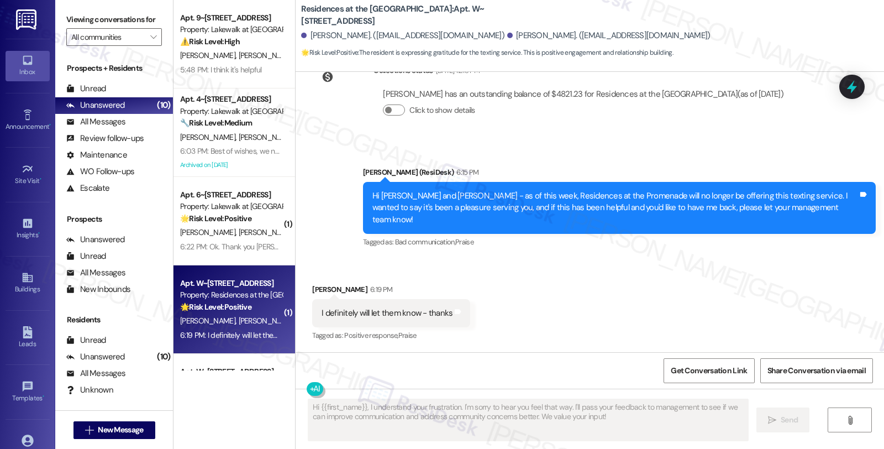
scroll to position [630, 0]
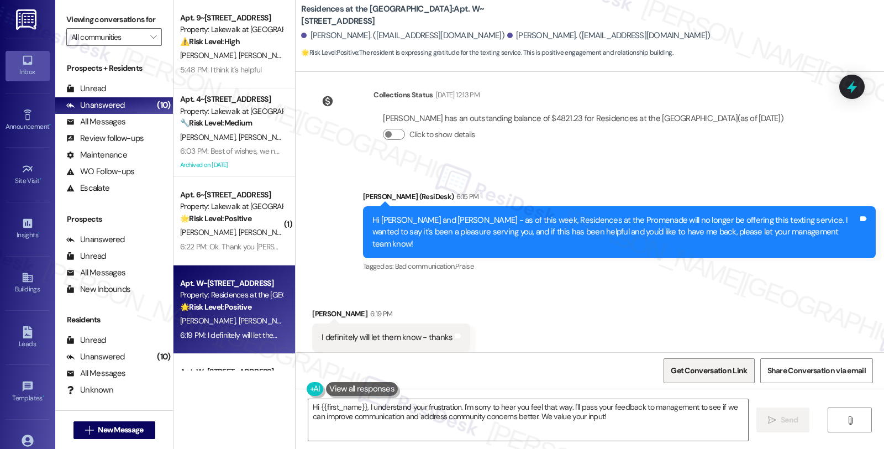
click at [710, 374] on span "Get Conversation Link" at bounding box center [709, 371] width 76 height 12
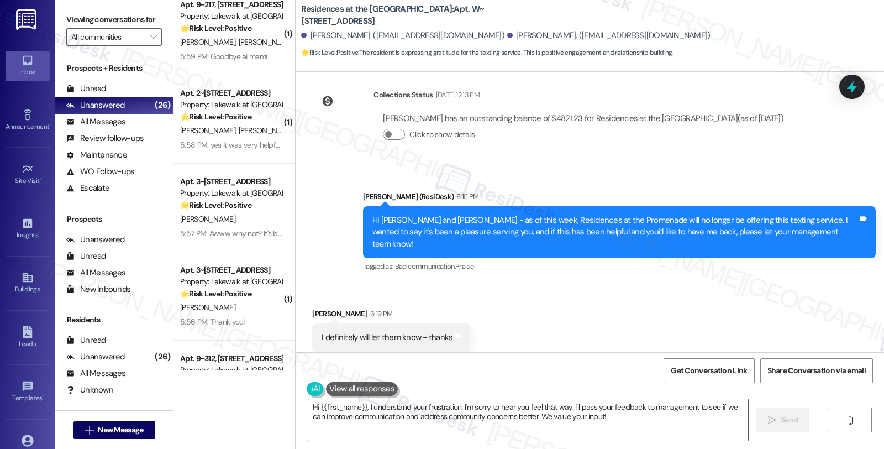
scroll to position [1350, 0]
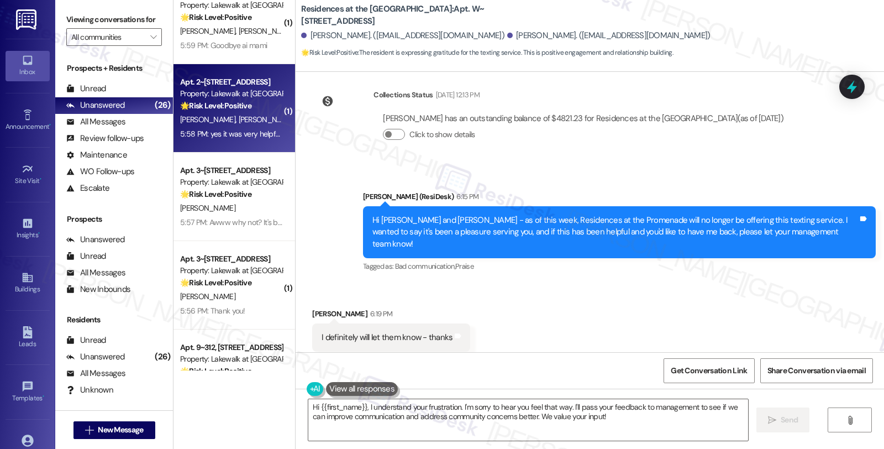
click at [245, 111] on div "🌟 Risk Level: Positive The resident is providing positive feedback about the te…" at bounding box center [231, 106] width 102 height 12
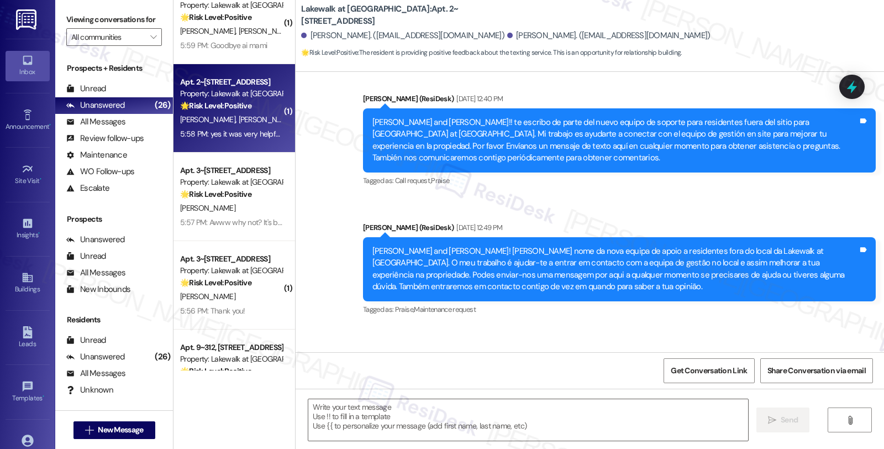
scroll to position [3305, 0]
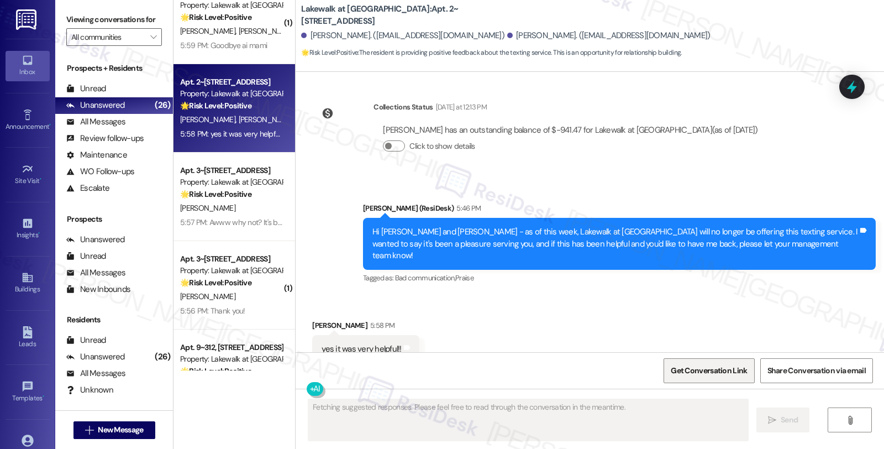
click at [706, 371] on span "Get Conversation Link" at bounding box center [709, 371] width 76 height 12
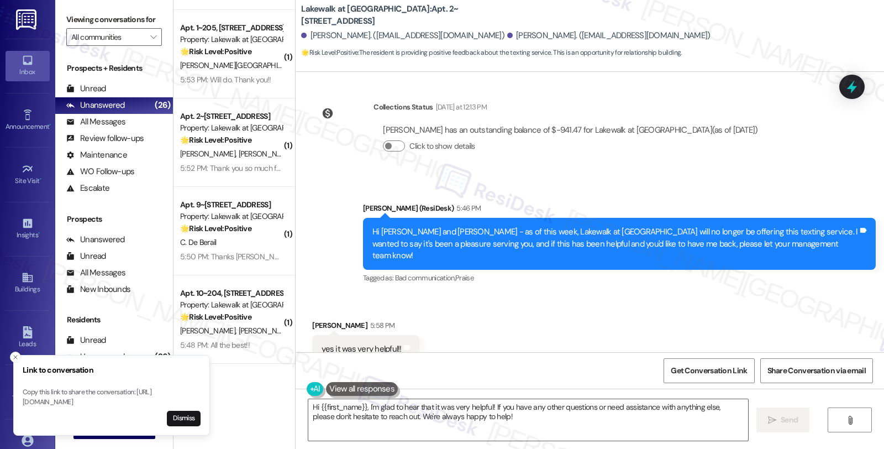
scroll to position [1780, 0]
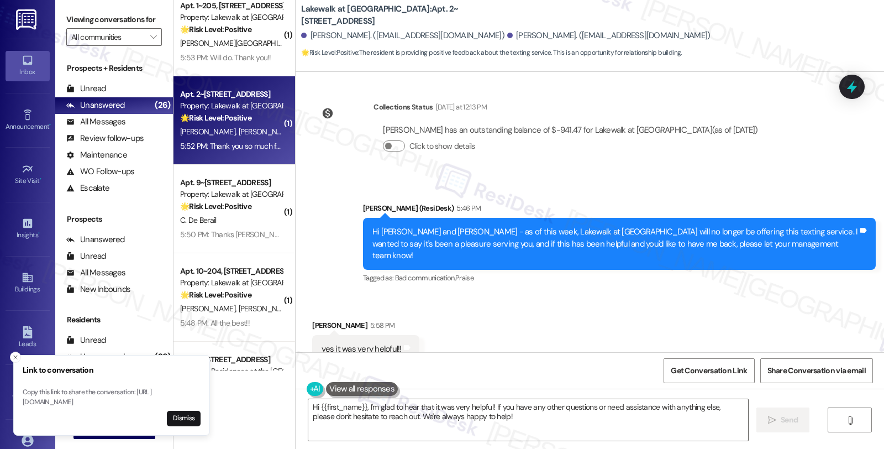
click at [244, 145] on div "5:52 PM: Thank you so much for always following up on work orders. We really ap…" at bounding box center [329, 146] width 299 height 10
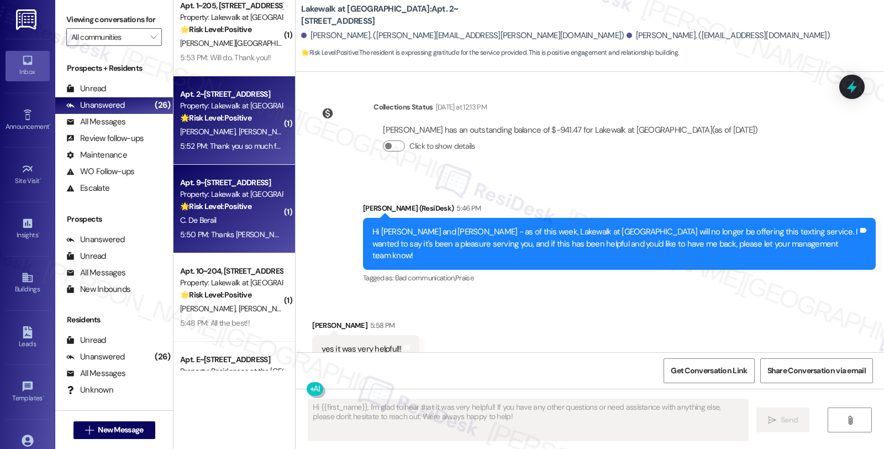
scroll to position [1853, 0]
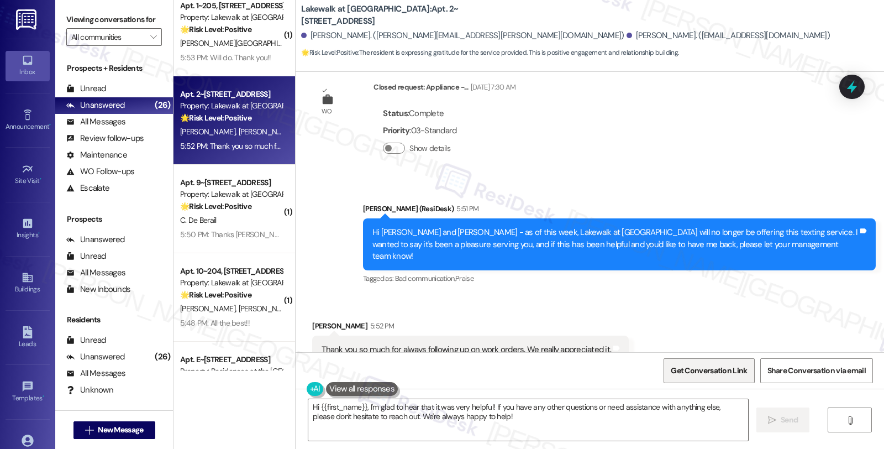
click at [715, 378] on span "Get Conversation Link" at bounding box center [709, 371] width 81 height 24
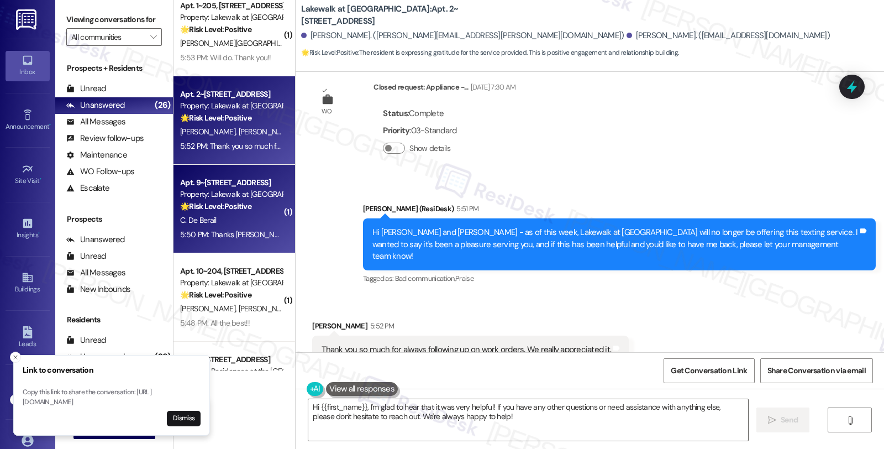
click at [257, 221] on div "C. De Berail" at bounding box center [231, 220] width 104 height 14
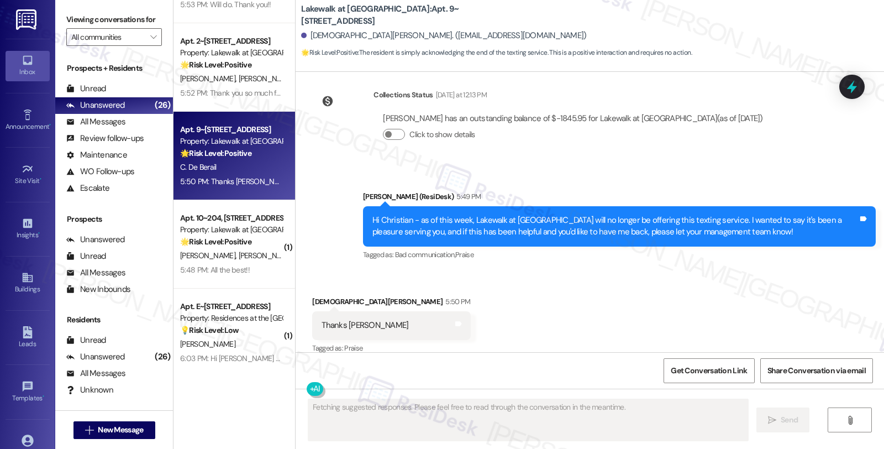
scroll to position [1903, 0]
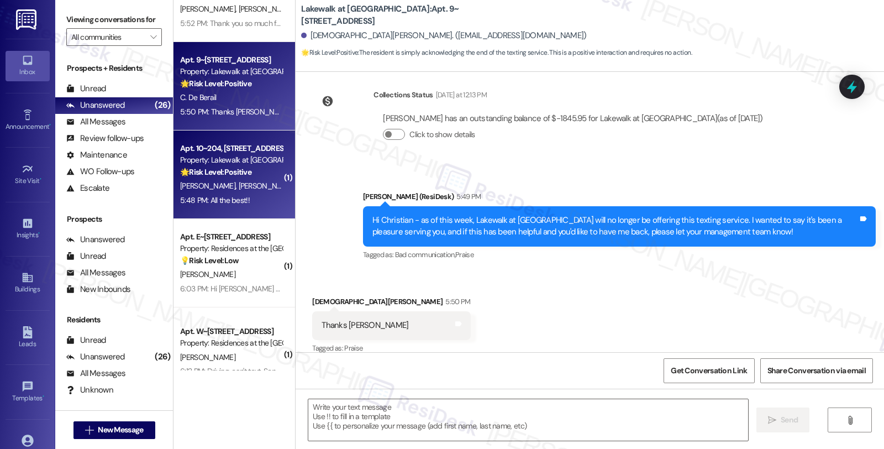
click at [244, 185] on div "[PERSON_NAME] [PERSON_NAME]" at bounding box center [231, 186] width 104 height 14
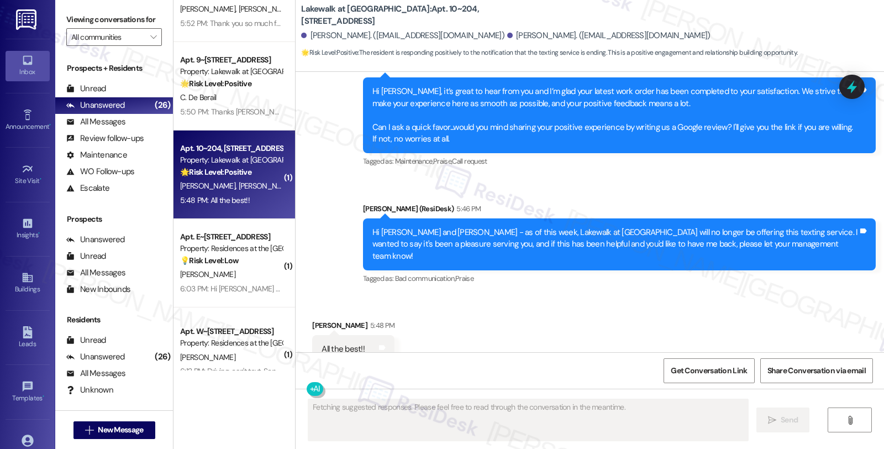
scroll to position [716, 0]
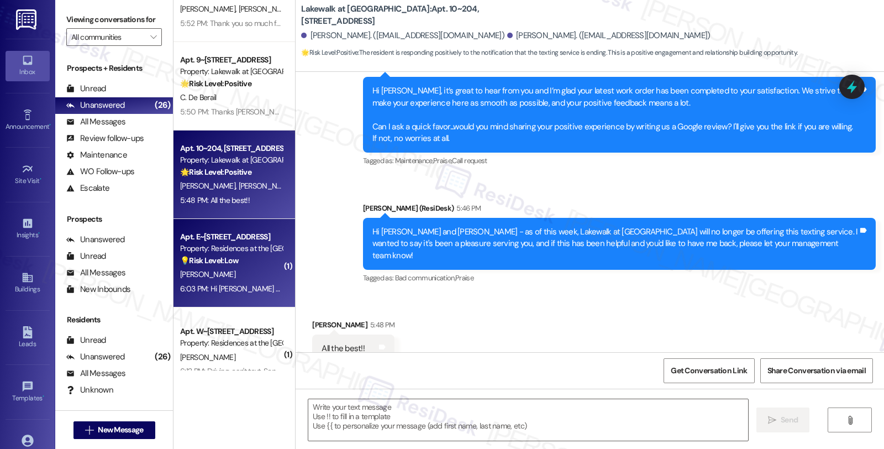
click at [225, 266] on div "💡 Risk Level: Low The resident is inquiring about a service request, which is a…" at bounding box center [231, 261] width 102 height 12
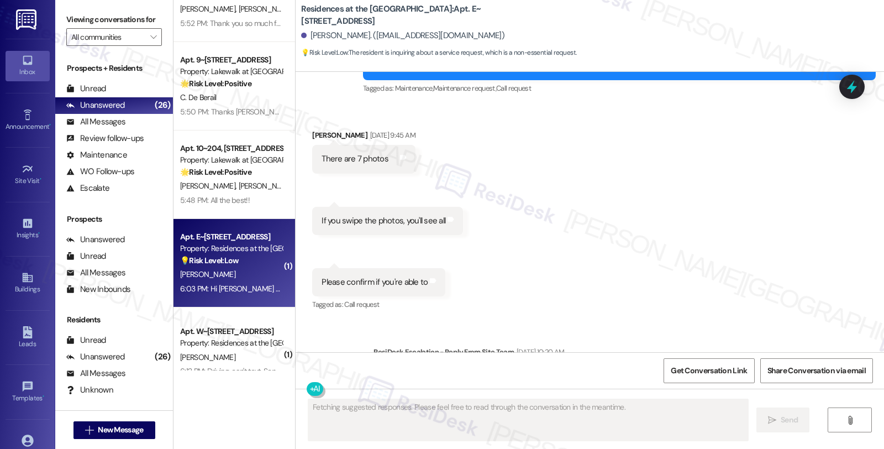
scroll to position [5443, 0]
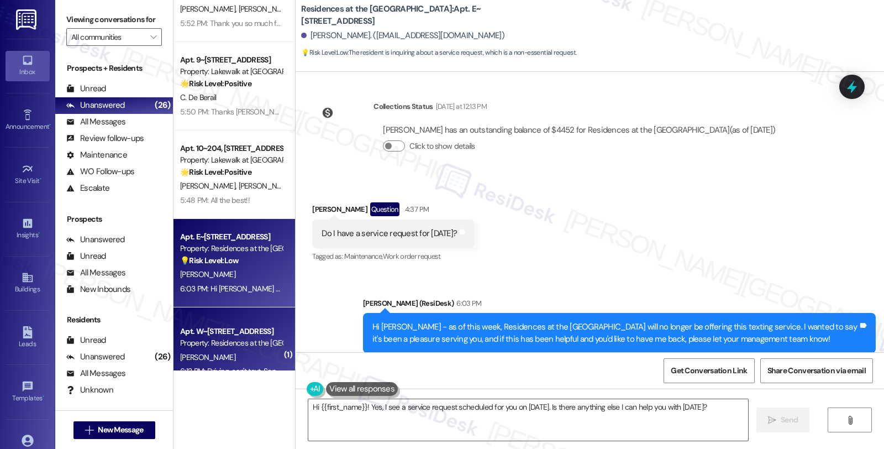
click at [248, 322] on div "Apt. W~[STREET_ADDRESS] Property: Residences at the Promenade [PERSON_NAME] 6:1…" at bounding box center [234, 351] width 122 height 88
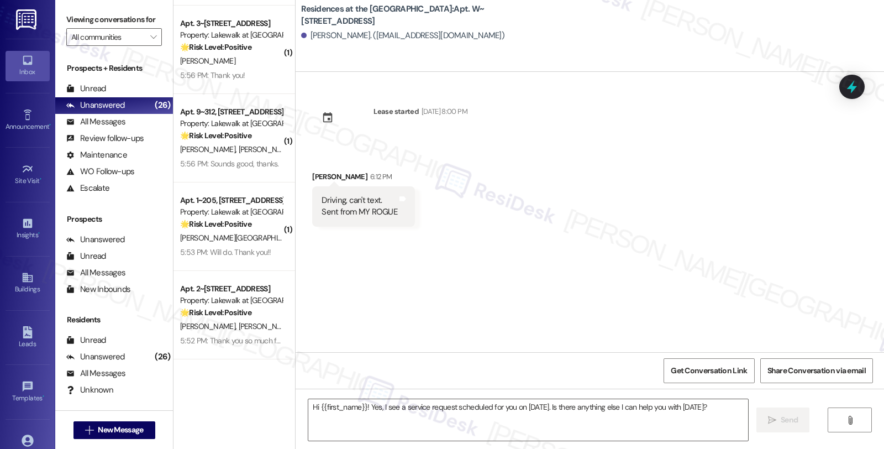
scroll to position [1560, 0]
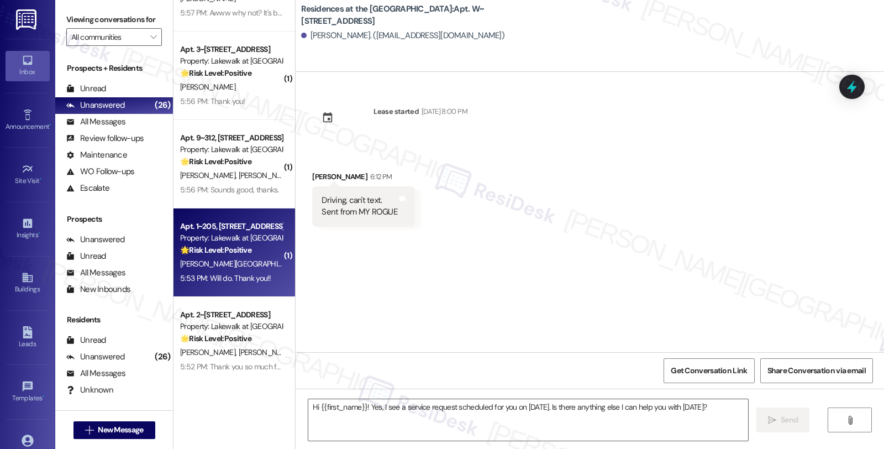
click at [261, 246] on div "🌟 Risk Level: Positive The resident is responding positively to the notificatio…" at bounding box center [231, 250] width 102 height 12
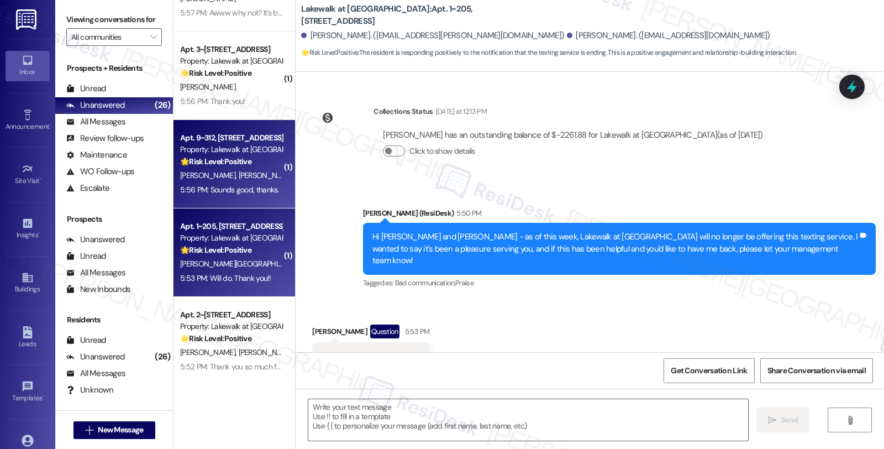
scroll to position [1008, 0]
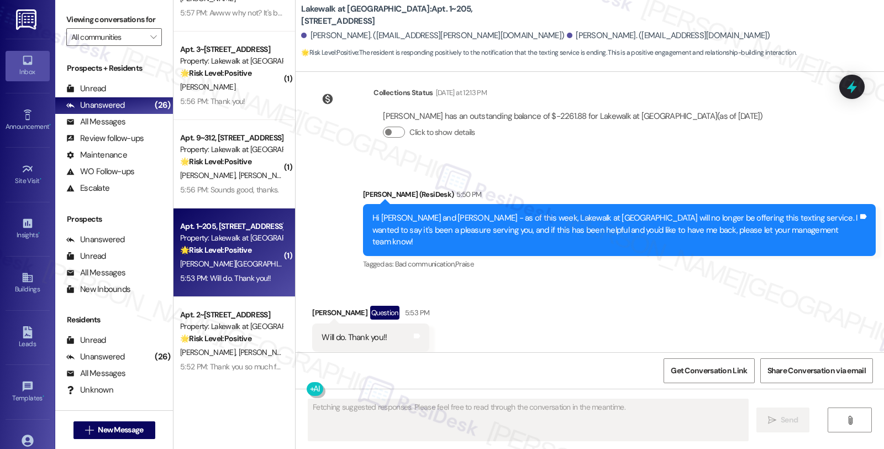
click at [266, 163] on div "🌟 Risk Level: Positive The resident is simply acknowledging the end of the text…" at bounding box center [231, 162] width 102 height 12
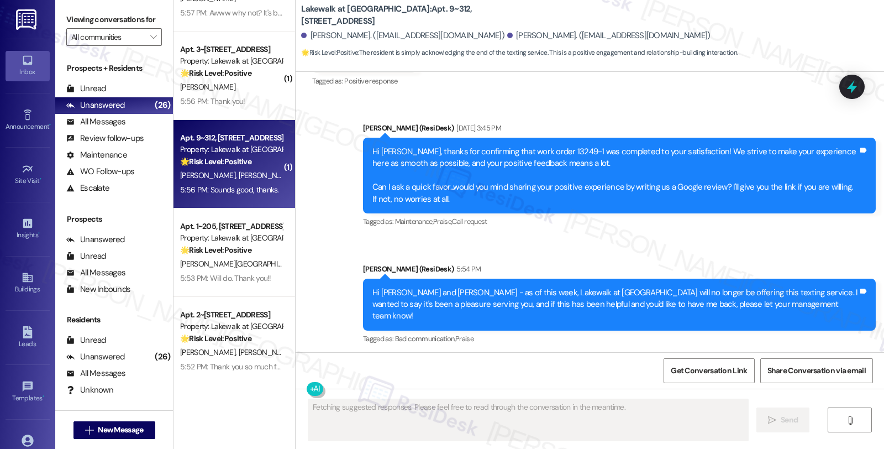
scroll to position [1170, 0]
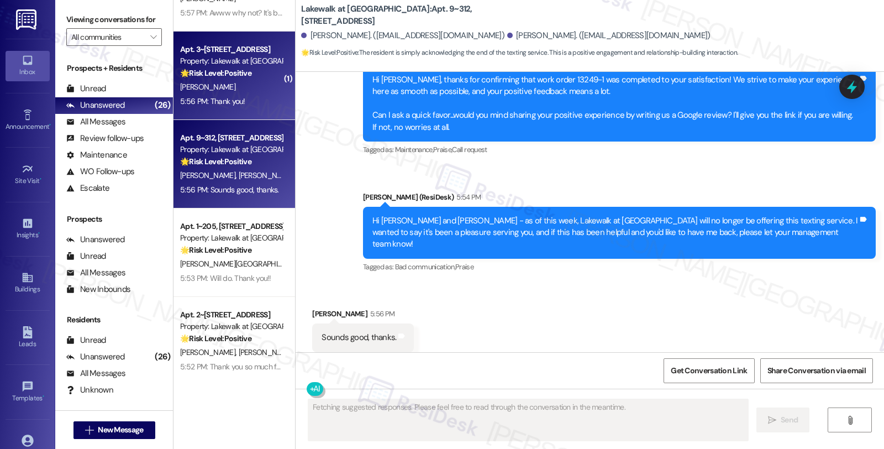
click at [198, 87] on span "[PERSON_NAME]" at bounding box center [207, 87] width 55 height 10
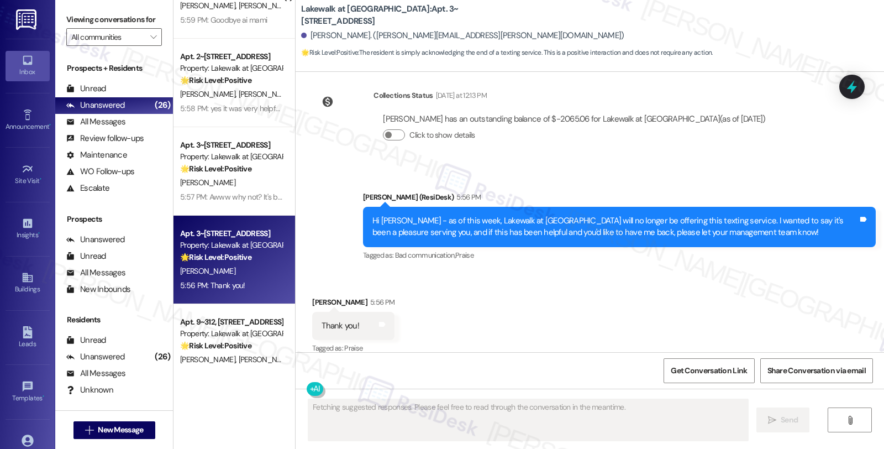
scroll to position [1727, 0]
